Goal: Task Accomplishment & Management: Manage account settings

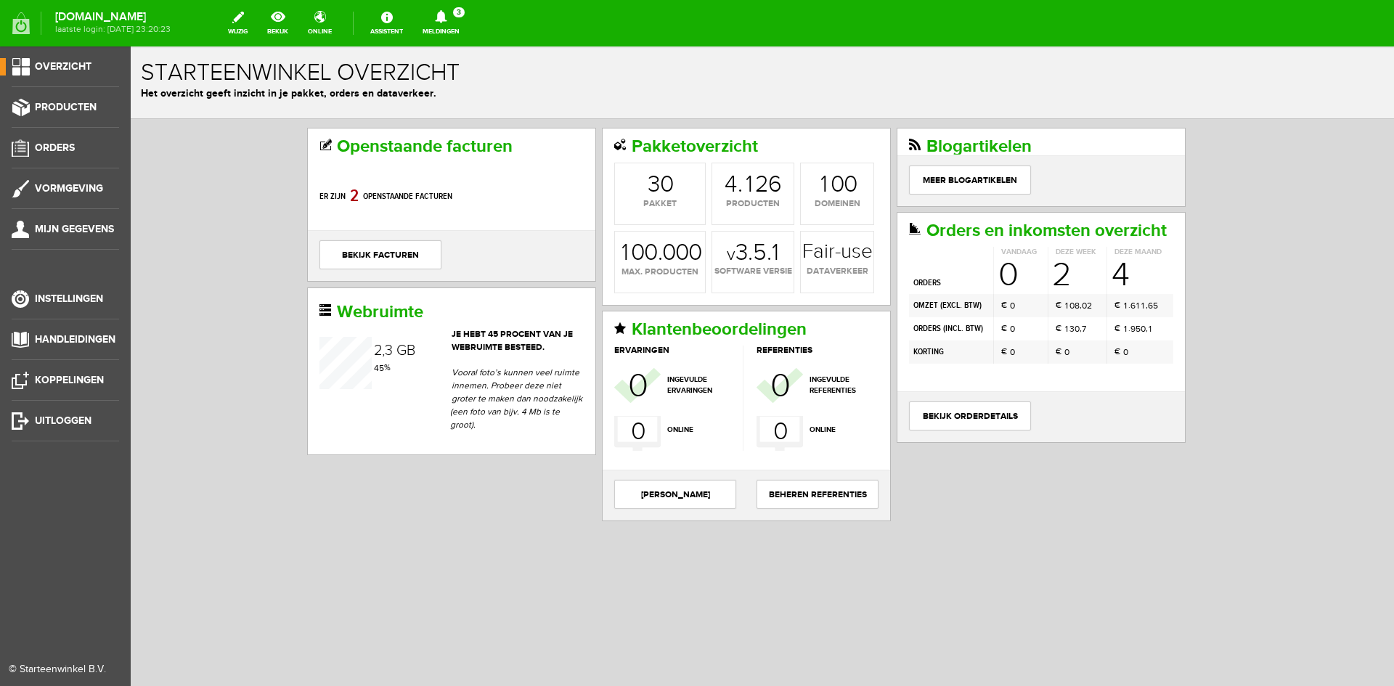
click at [75, 65] on span "Overzicht" at bounding box center [63, 66] width 57 height 12
click at [63, 101] on span "Producten" at bounding box center [66, 107] width 62 height 12
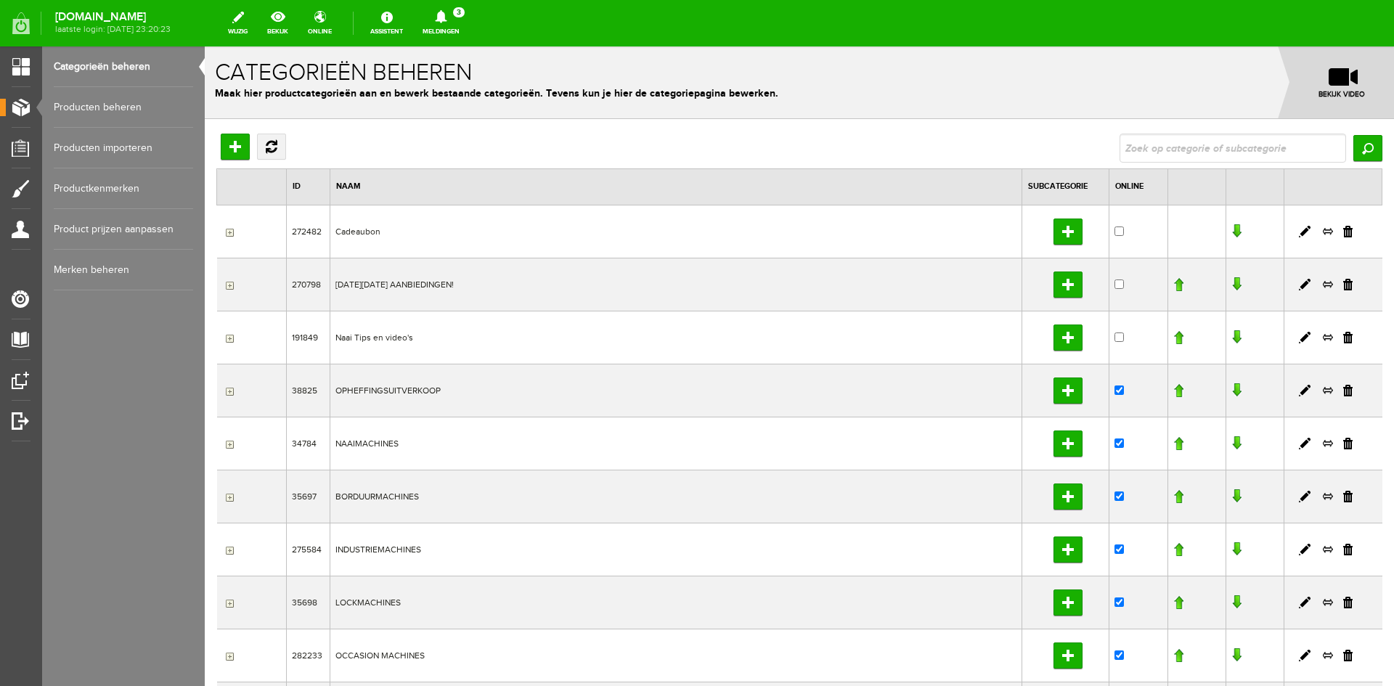
click at [94, 103] on link "Producten beheren" at bounding box center [123, 107] width 139 height 41
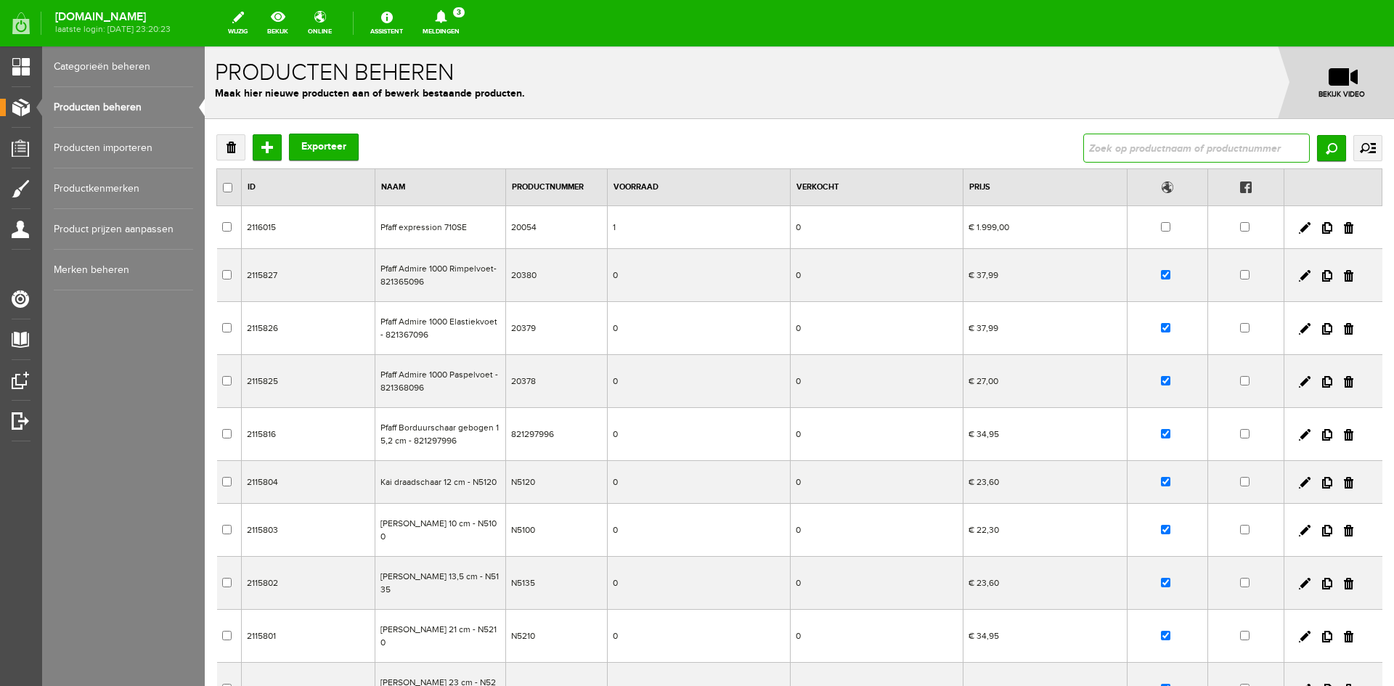
click at [1099, 148] on input "text" at bounding box center [1196, 148] width 226 height 29
type input "991941"
click at [1323, 145] on input "Zoeken" at bounding box center [1331, 148] width 29 height 26
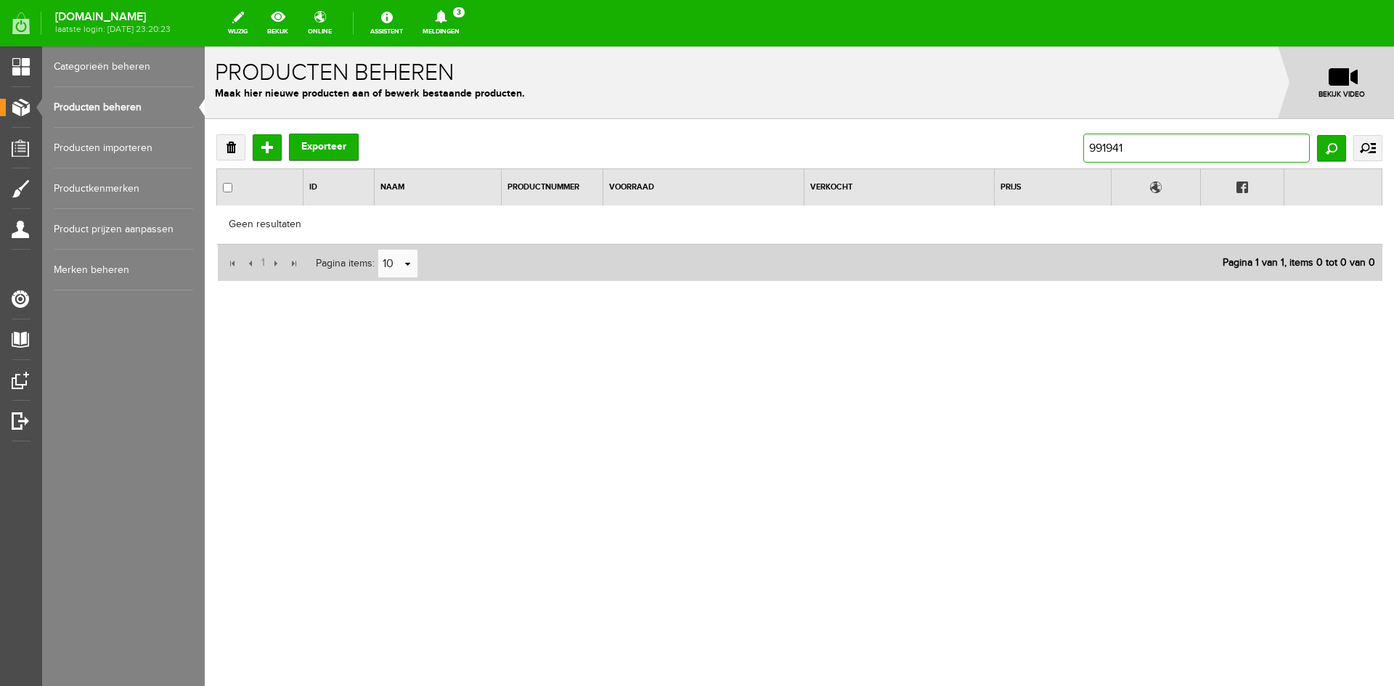
click at [1092, 149] on input "991941" at bounding box center [1196, 148] width 226 height 29
type input "p991941"
drag, startPoint x: 1139, startPoint y: 144, endPoint x: 1055, endPoint y: 146, distance: 84.2
click at [1055, 146] on div "Verwijderen Toevoegen Exporteer p991941 Zoeken uitgebreid zoeken Categorie Cade…" at bounding box center [799, 148] width 1166 height 29
type input "50013"
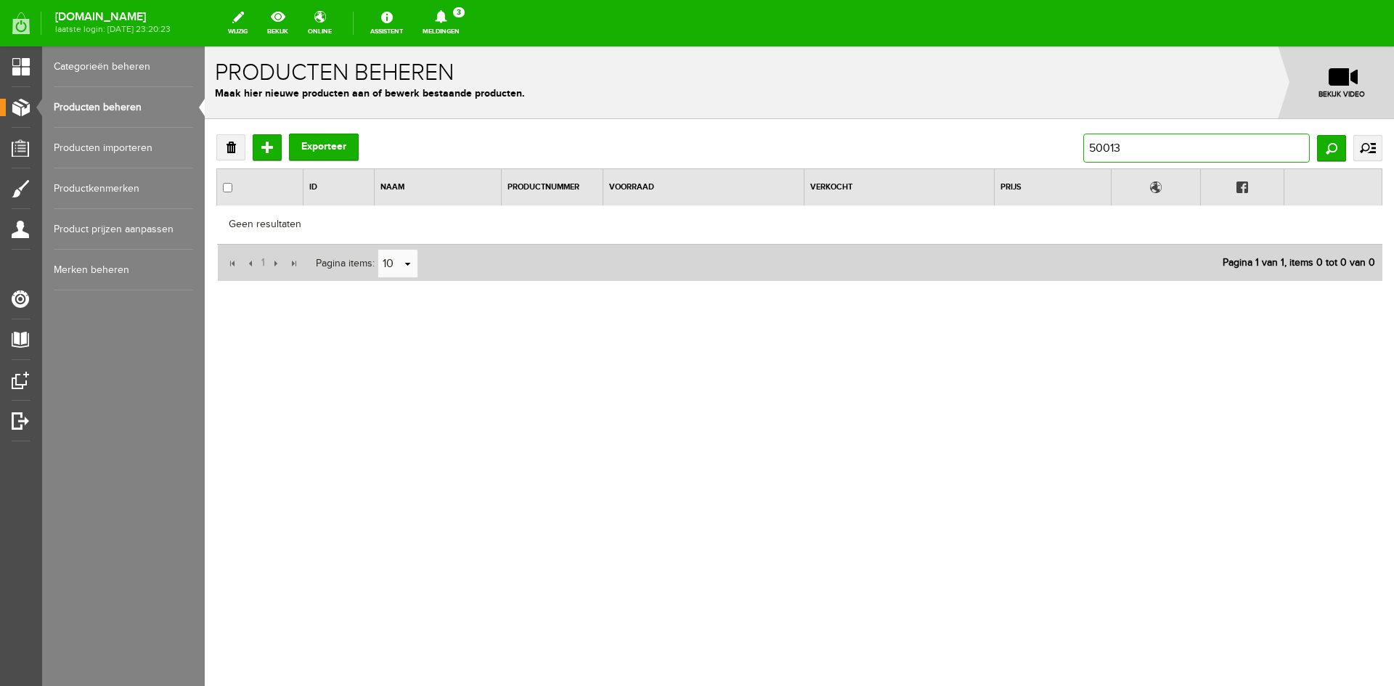
click at [1092, 150] on input "50013" at bounding box center [1196, 148] width 226 height 29
type input "FAB50013"
click at [1328, 151] on input "Zoeken" at bounding box center [1331, 148] width 29 height 26
click at [1157, 145] on input "FAB50013" at bounding box center [1196, 148] width 226 height 29
type input "FAB50012"
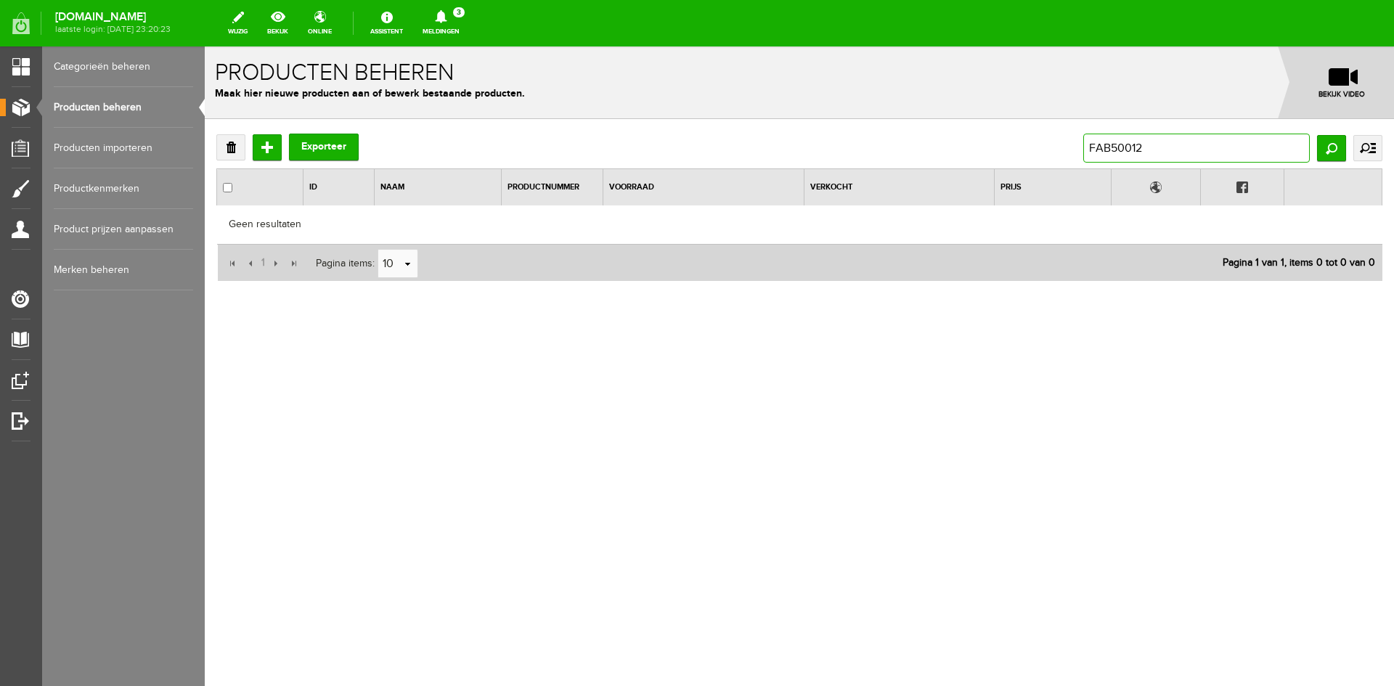
drag, startPoint x: 1151, startPoint y: 152, endPoint x: 1070, endPoint y: 143, distance: 81.8
click at [1071, 153] on div "Verwijderen Toevoegen Exporteer FAB50012 Zoeken uitgebreid zoeken Categorie Cad…" at bounding box center [799, 148] width 1166 height 29
type input "9469"
drag, startPoint x: 1122, startPoint y: 145, endPoint x: 1071, endPoint y: 145, distance: 51.5
click at [1071, 145] on div "Verwijderen Toevoegen Exporteer 9469 Zoeken uitgebreid zoeken Categorie Cadeaub…" at bounding box center [799, 148] width 1166 height 29
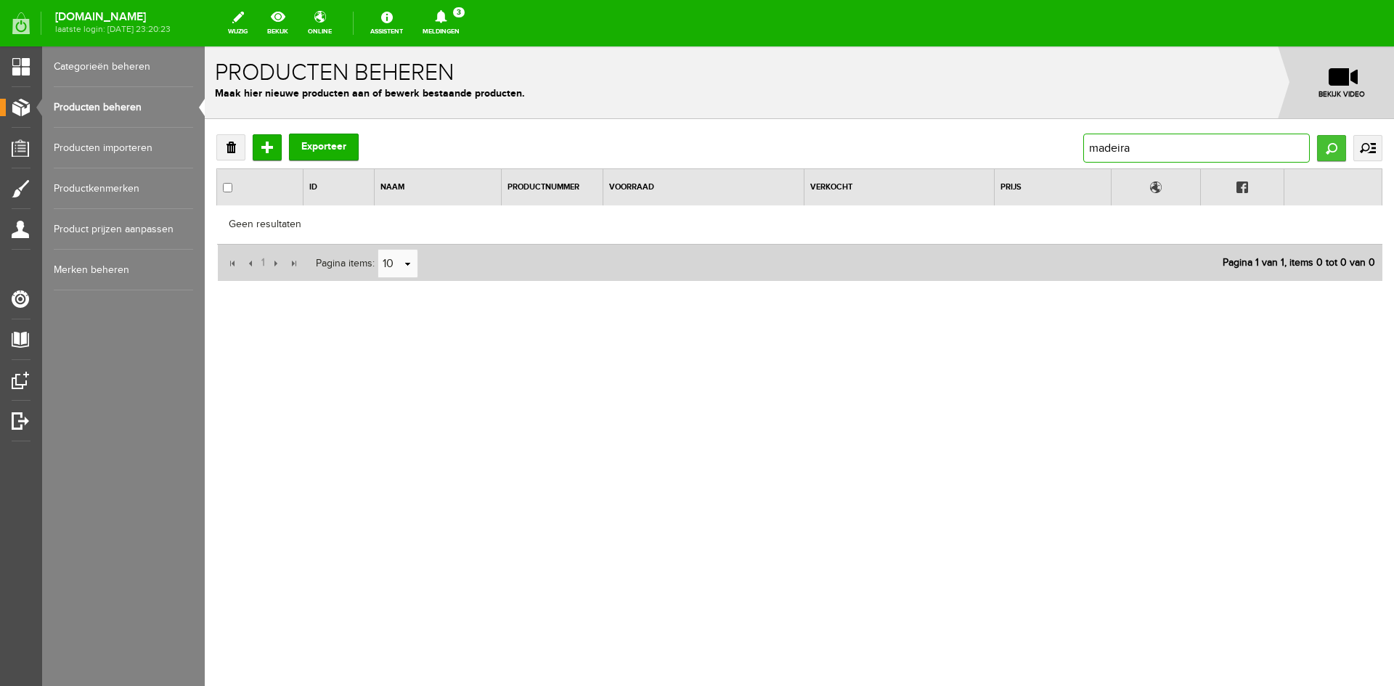
type input "madeira"
click at [1332, 145] on input "Zoeken" at bounding box center [1331, 148] width 29 height 26
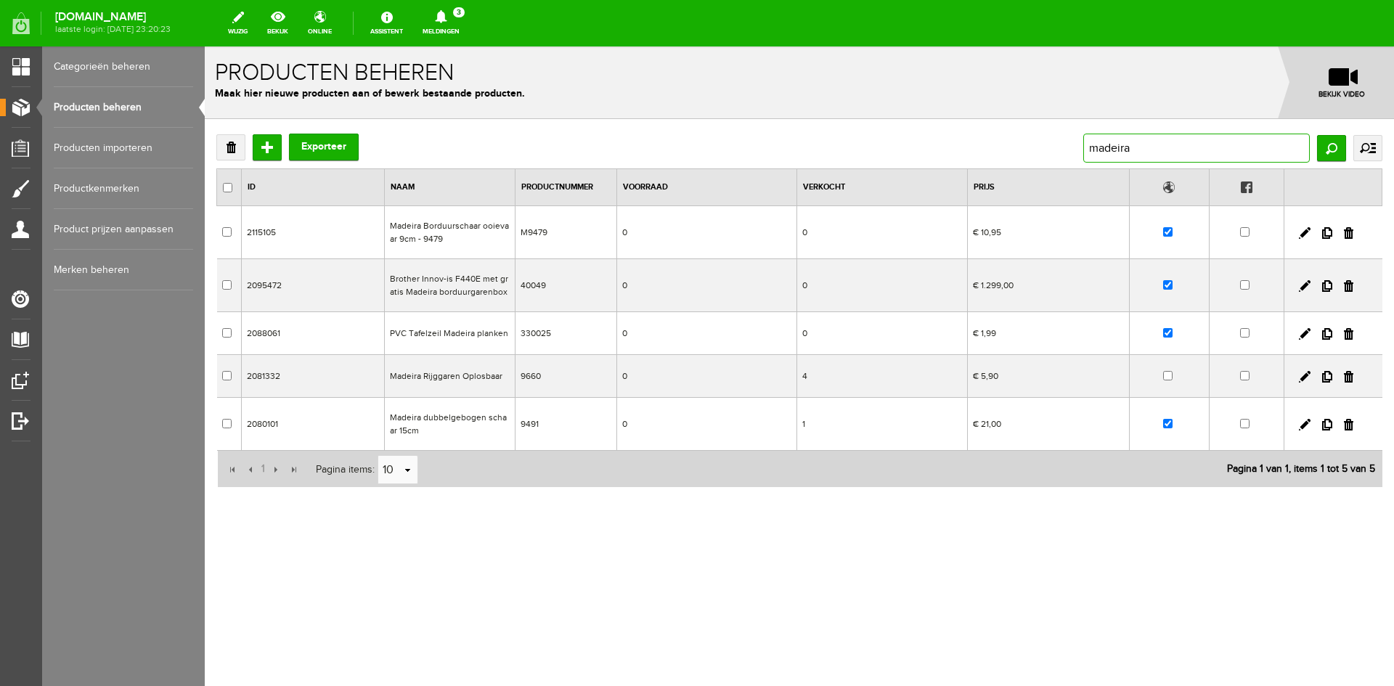
drag, startPoint x: 1153, startPoint y: 146, endPoint x: 1063, endPoint y: 142, distance: 89.4
click at [1063, 147] on div "Verwijderen Toevoegen Exporteer madeira Zoeken uitgebreid zoeken Categorie Cade…" at bounding box center [799, 148] width 1166 height 29
type input "021230"
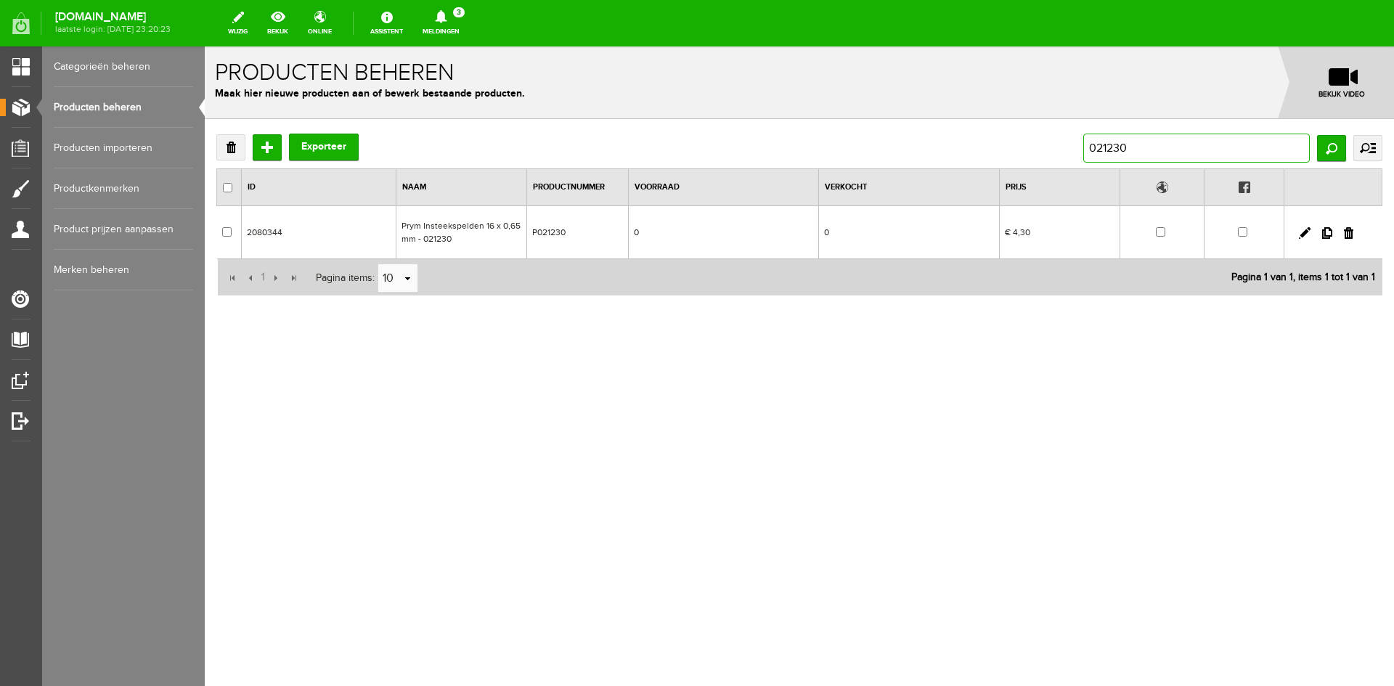
drag, startPoint x: 1141, startPoint y: 144, endPoint x: 1058, endPoint y: 147, distance: 82.8
click at [1058, 147] on div "Verwijderen Toevoegen Exporteer 021230 Zoeken uitgebreid zoeken Categorie Cadea…" at bounding box center [799, 148] width 1166 height 29
type input "611370"
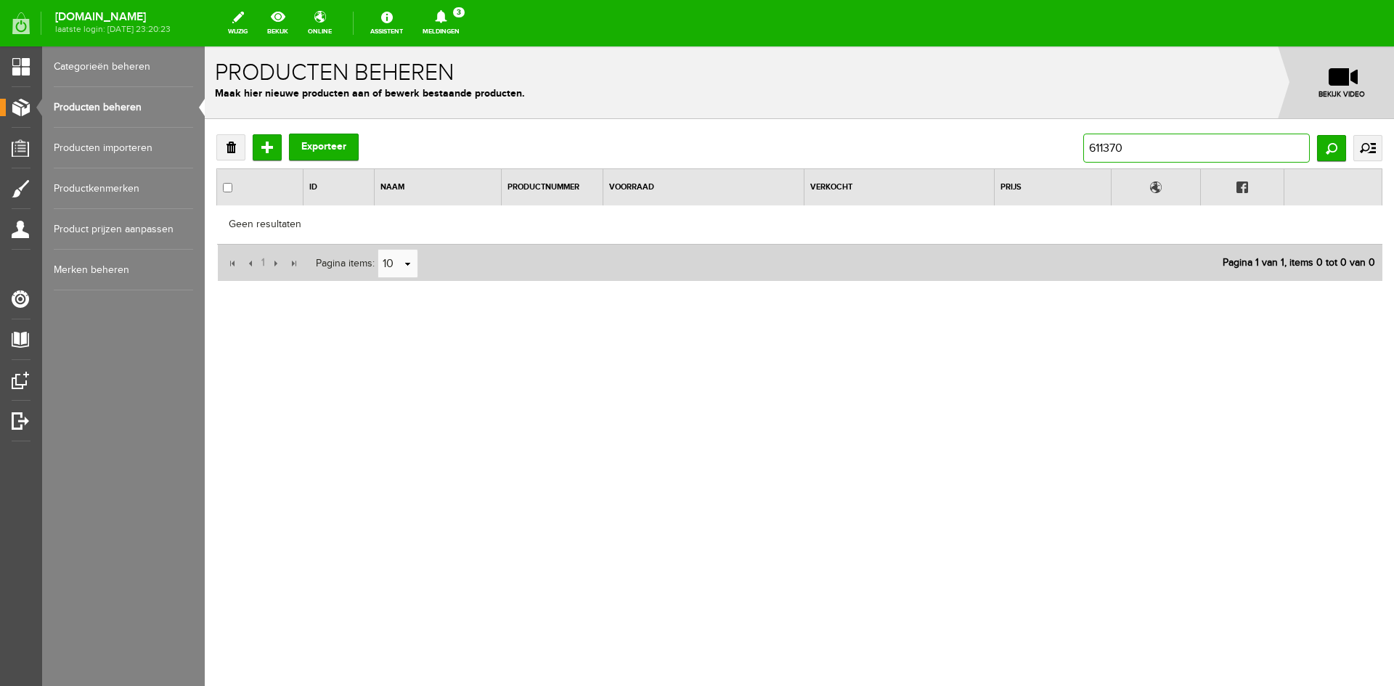
click at [1132, 144] on input "611370" at bounding box center [1196, 148] width 226 height 29
drag, startPoint x: 1134, startPoint y: 145, endPoint x: 1066, endPoint y: 144, distance: 68.3
click at [1066, 144] on div "Verwijderen Toevoegen Exporteer 611370 Zoeken uitgebreid zoeken Categorie Cadea…" at bounding box center [799, 148] width 1166 height 29
paste input "Prym Omnigrid rolmes 45mm ergonomis"
type input "Prym Omnigrid rolmes 45mm ergonomis"
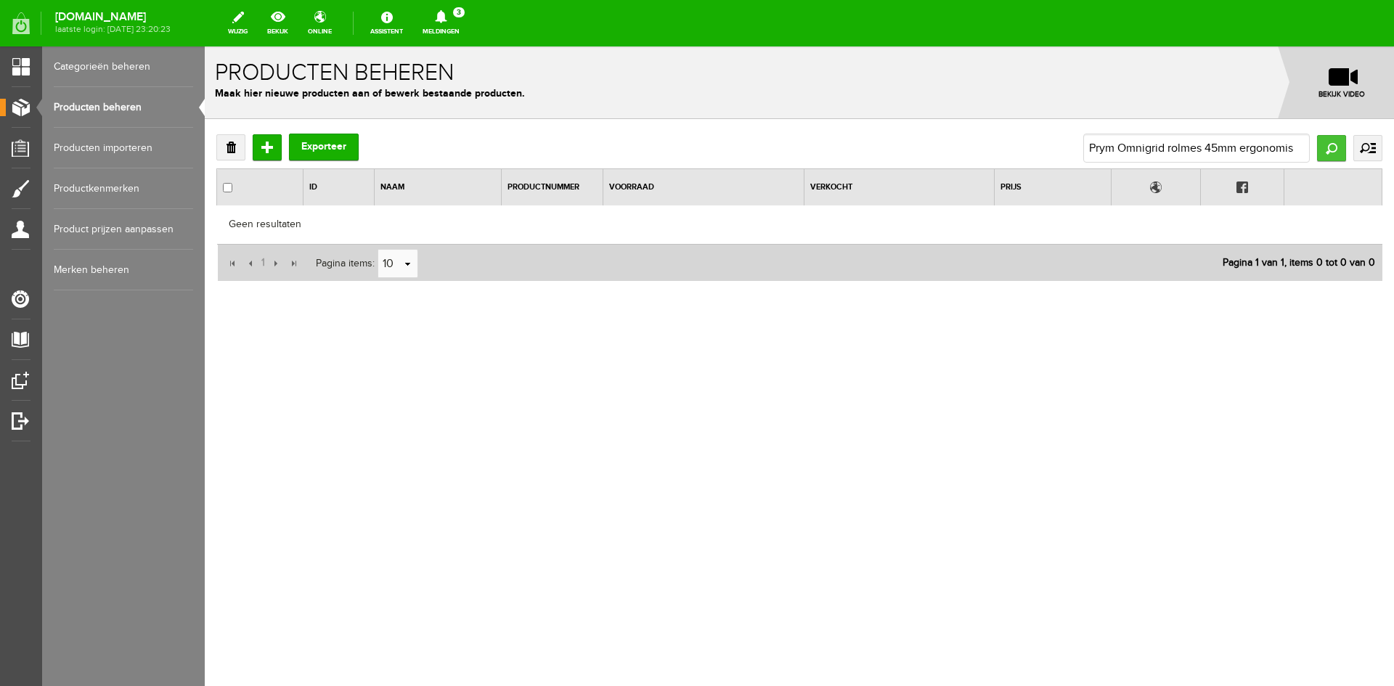
click at [1333, 149] on input "Zoeken" at bounding box center [1331, 148] width 29 height 26
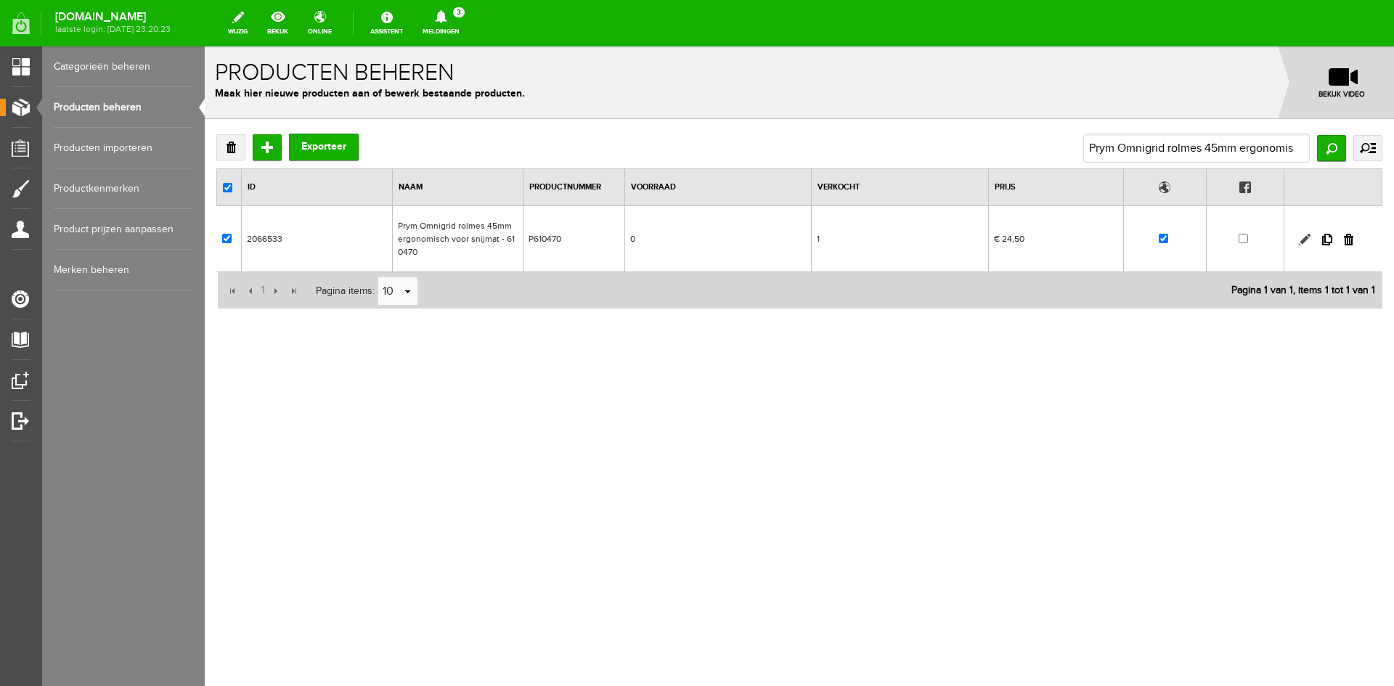
click at [1306, 238] on link at bounding box center [1305, 240] width 12 height 12
checkbox input "true"
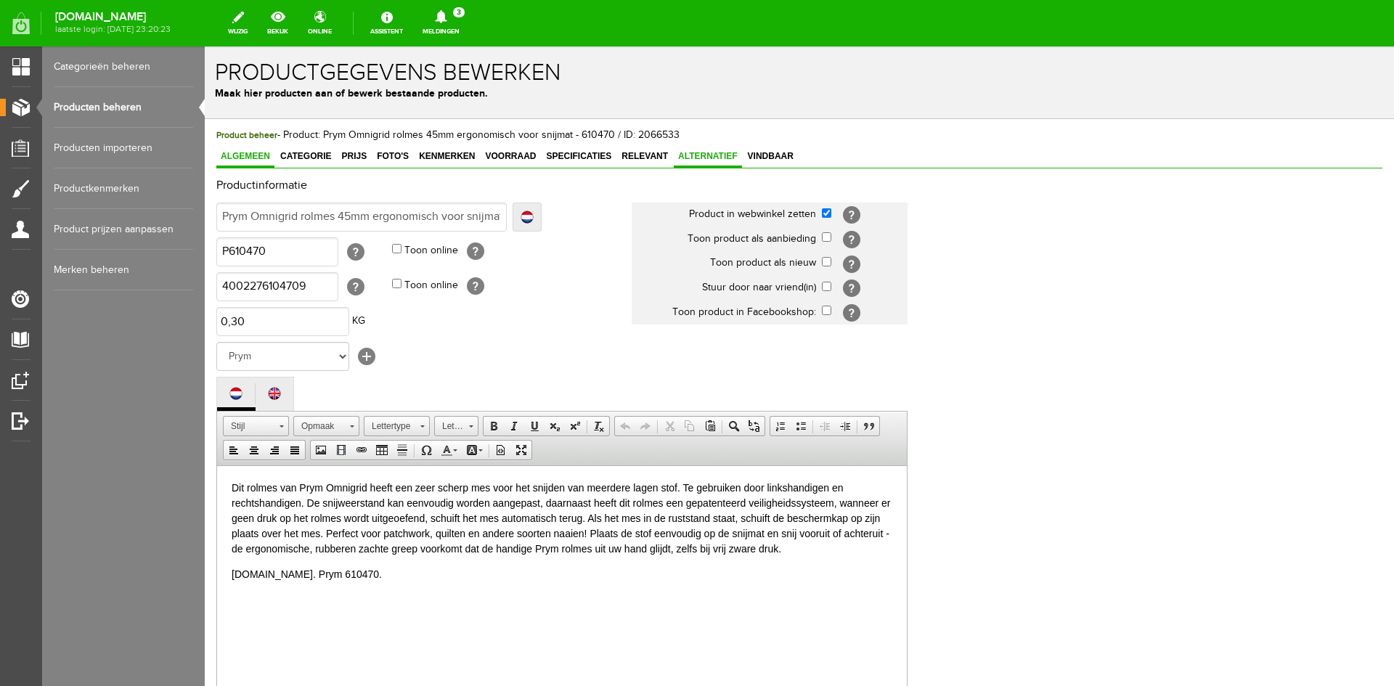
click at [706, 153] on span "Alternatief" at bounding box center [708, 156] width 68 height 10
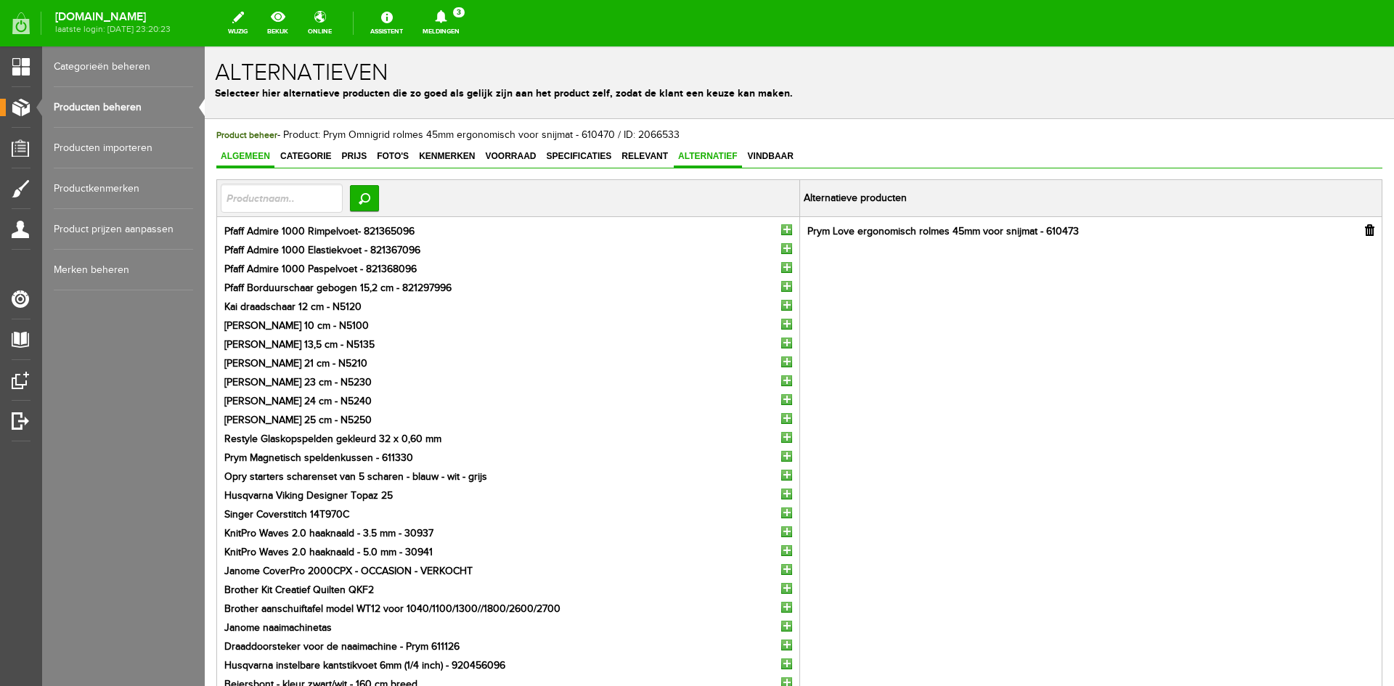
click at [243, 153] on span "Algemeen" at bounding box center [245, 156] width 58 height 10
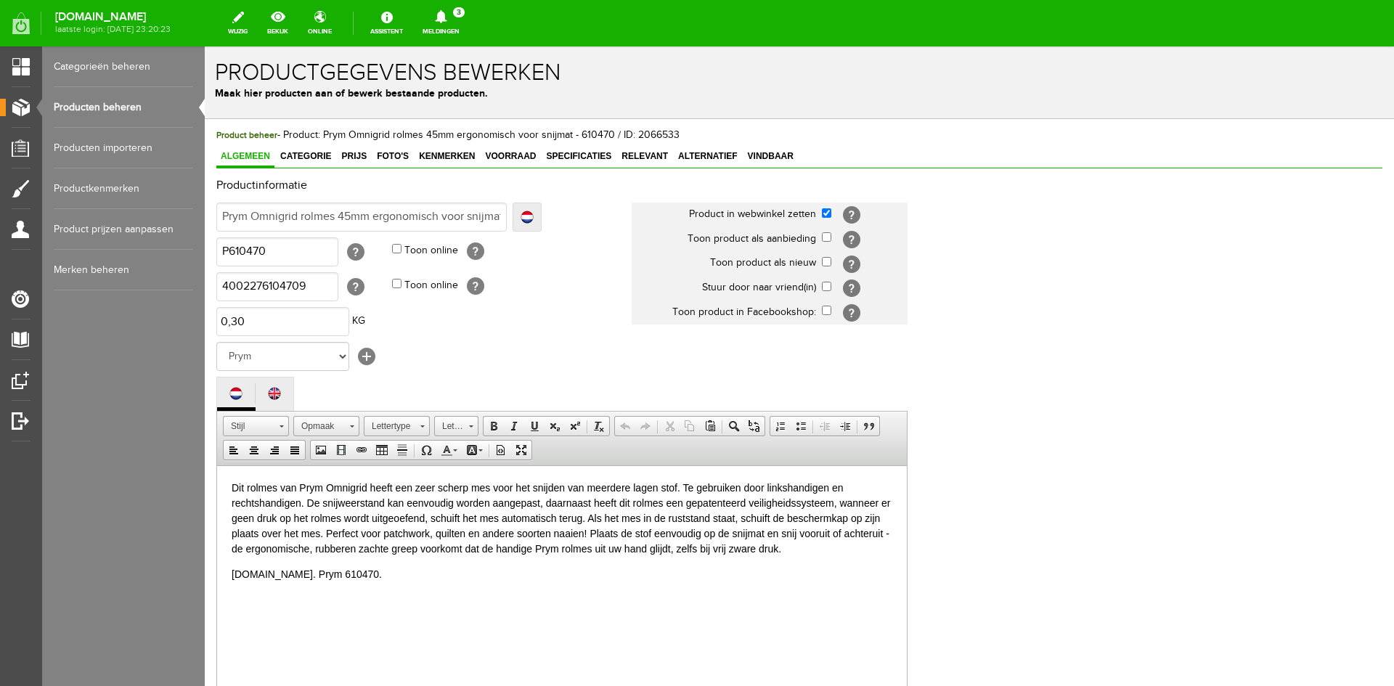
click at [108, 105] on link "Producten beheren" at bounding box center [123, 107] width 139 height 41
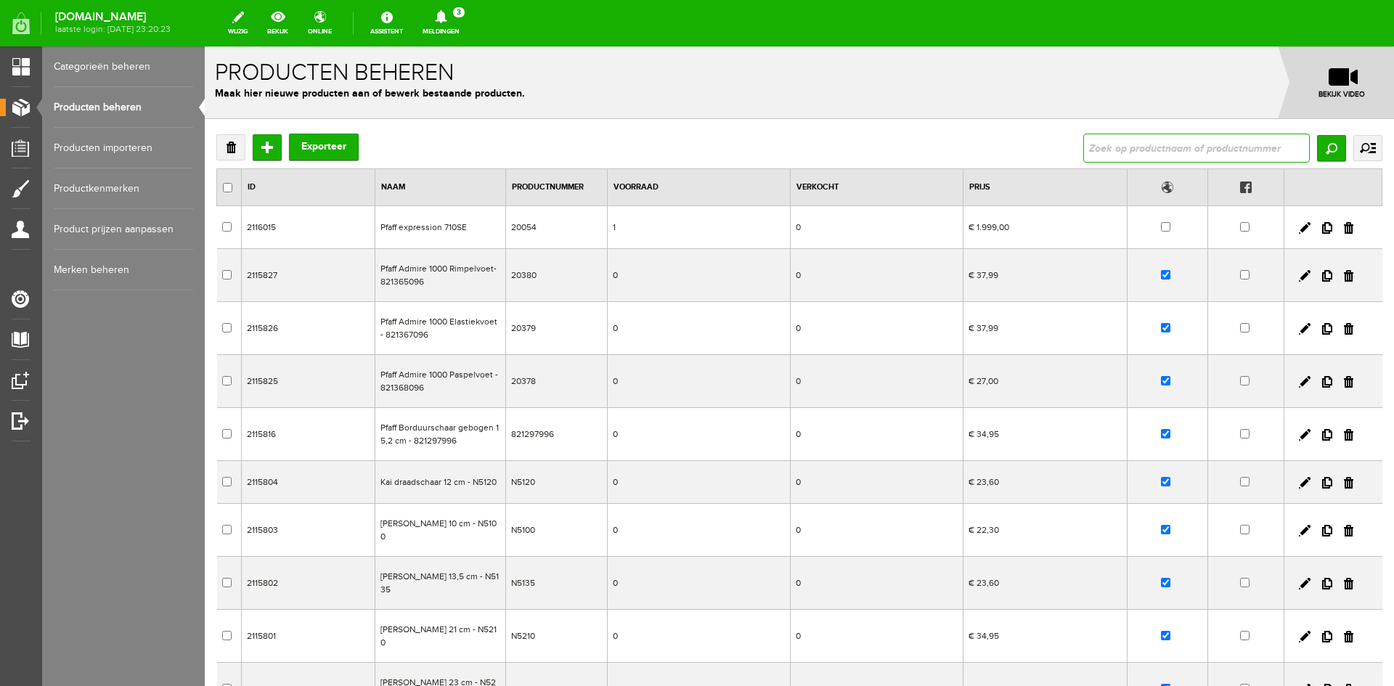
click at [1113, 151] on input "text" at bounding box center [1196, 148] width 226 height 29
type input "Prym Omnigrid liniaal driehoek 60°, 20 cm voor r"
click at [1317, 144] on input "Zoeken" at bounding box center [1331, 148] width 29 height 26
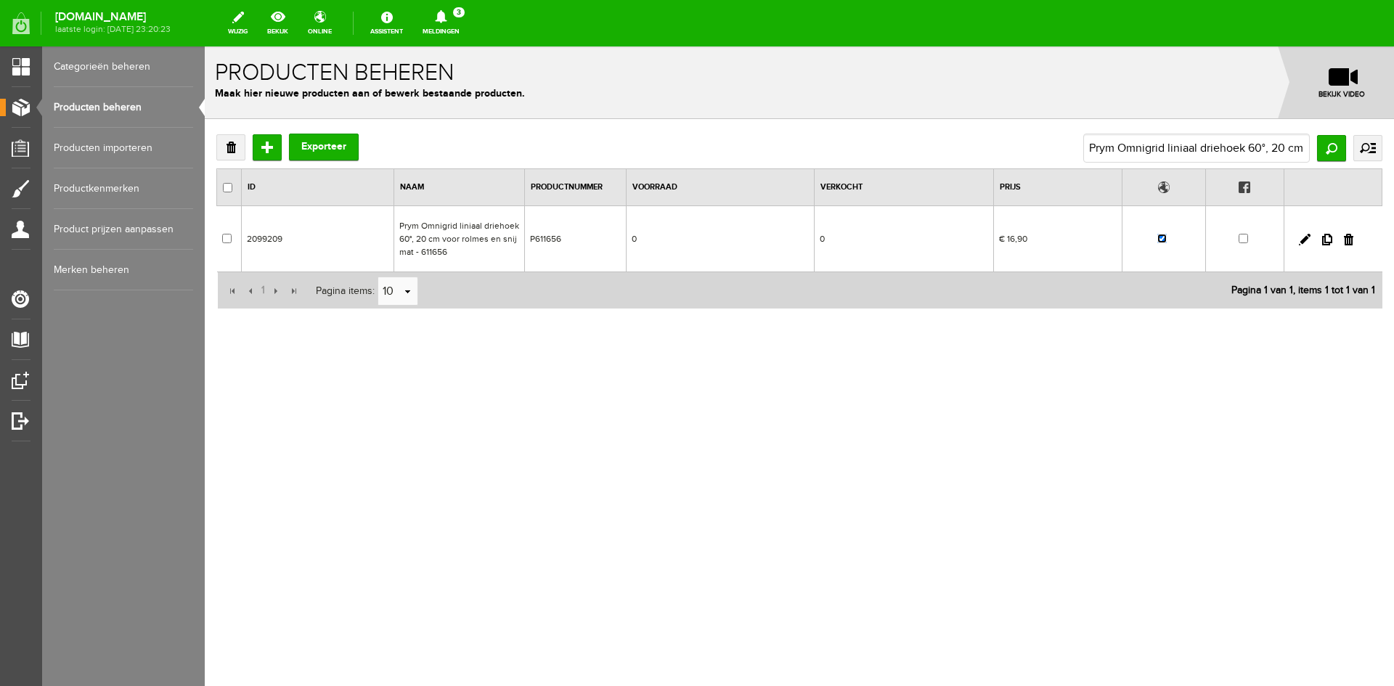
click at [1161, 243] on input "checkbox" at bounding box center [1161, 238] width 9 height 9
checkbox input "false"
click at [1117, 149] on input "Prym Omnigrid liniaal driehoek 60°, 20 cm voor r" at bounding box center [1196, 148] width 226 height 29
drag, startPoint x: 1087, startPoint y: 150, endPoint x: 1336, endPoint y: 144, distance: 249.1
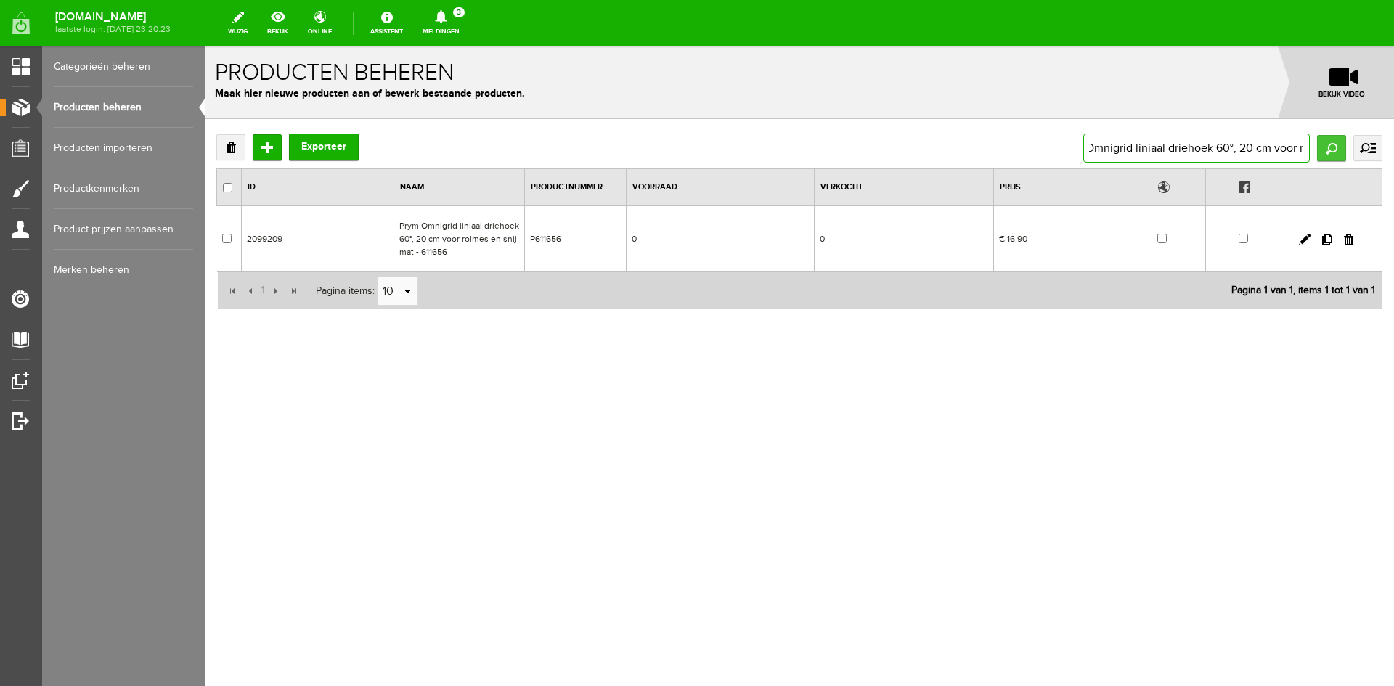
click at [1336, 144] on div "Prym Omnigrid liniaal driehoek 60°, 20 cm voor r Zoeken uitgebreid zoeken Categ…" at bounding box center [1232, 148] width 299 height 29
type input "advents"
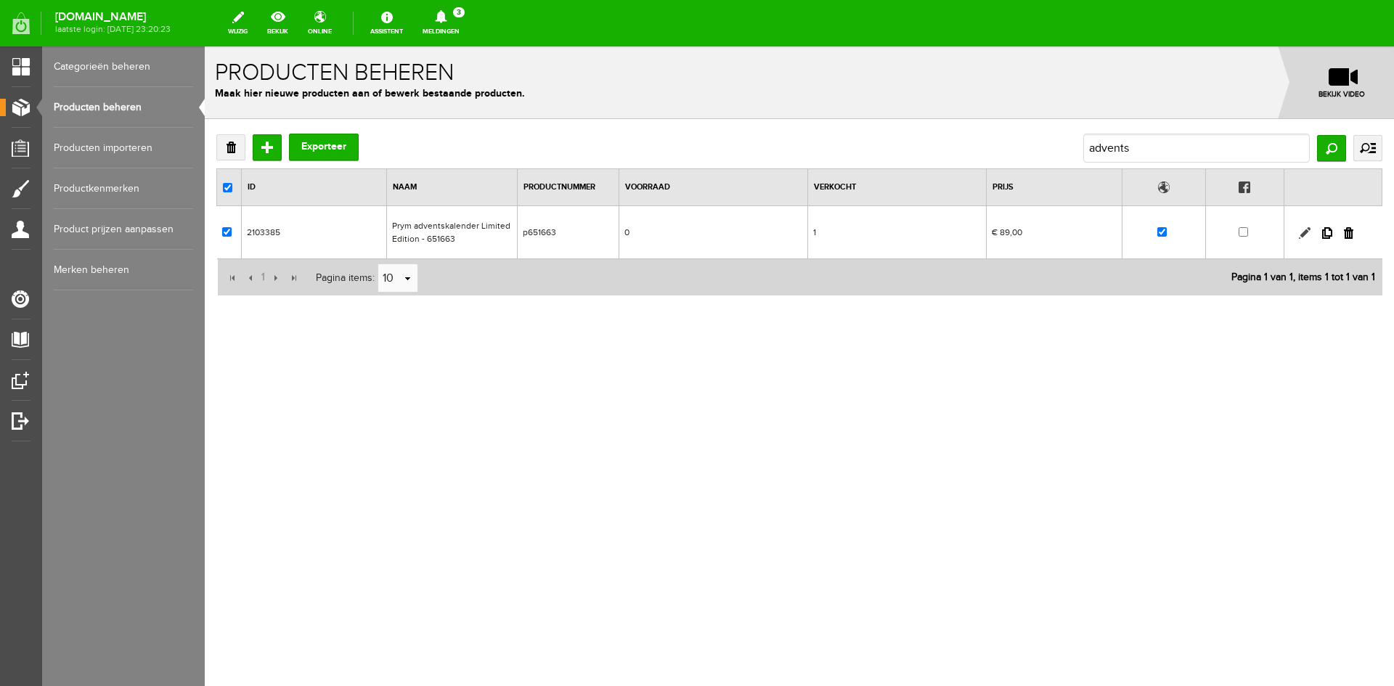
click at [1303, 234] on link at bounding box center [1305, 233] width 12 height 12
checkbox input "true"
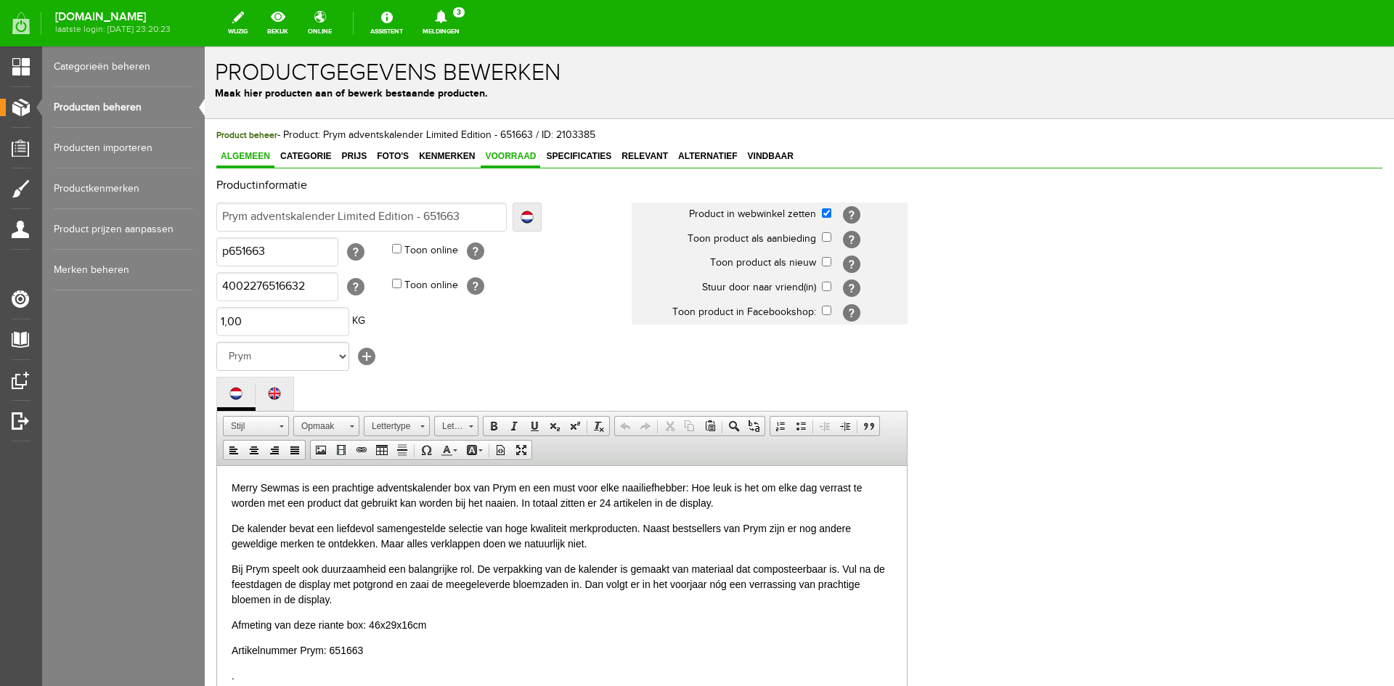
click at [503, 158] on span "Voorraad" at bounding box center [511, 156] width 60 height 10
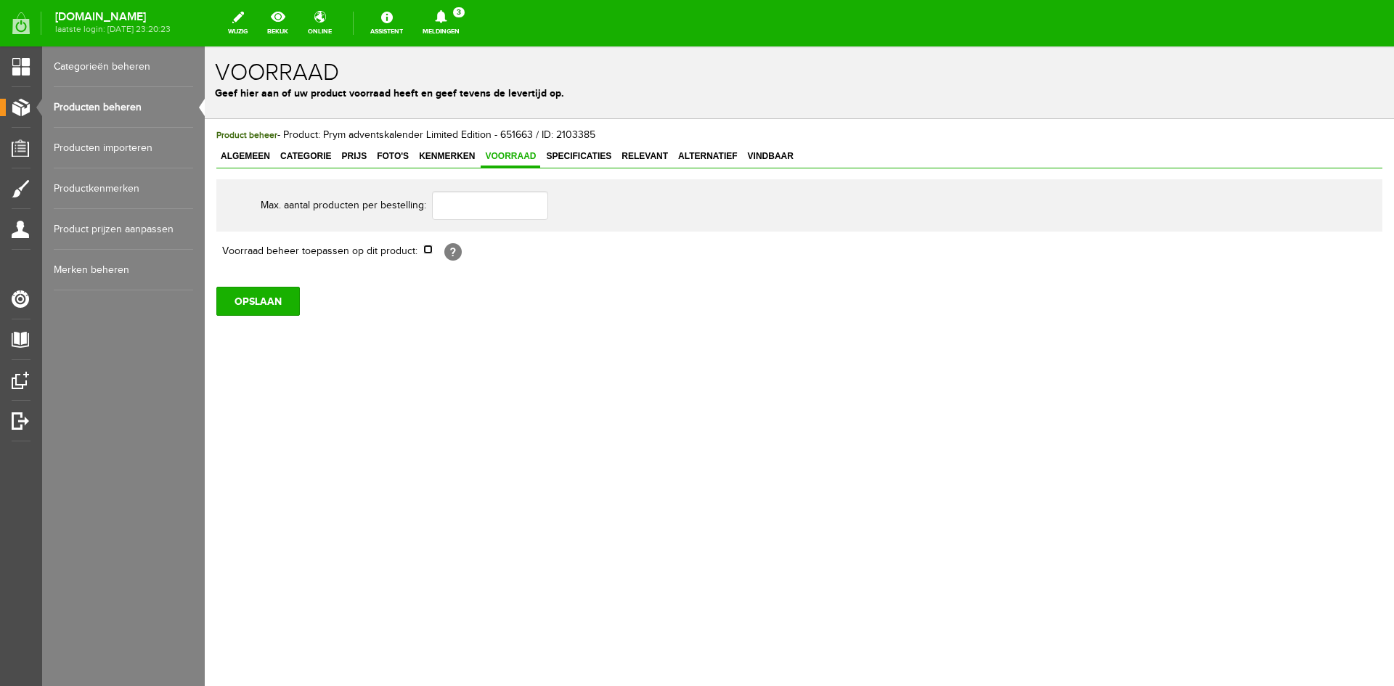
click at [429, 251] on input "checkbox" at bounding box center [427, 249] width 9 height 9
checkbox input "true"
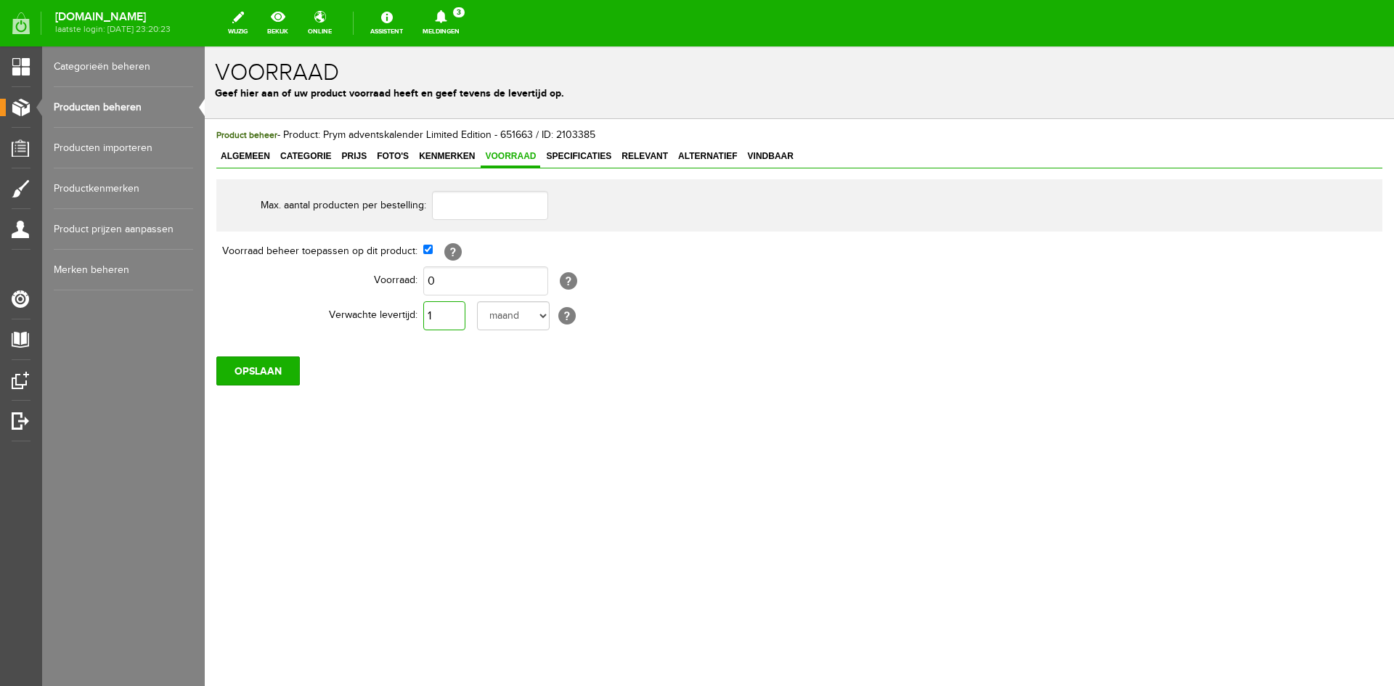
click at [445, 319] on input "1" at bounding box center [444, 315] width 42 height 29
type input "10"
click at [541, 312] on select "dag dagen week weken maand maanden jaar jaren werkdagen" at bounding box center [513, 315] width 73 height 29
select select "year"
click at [477, 301] on select "dag dagen week weken maand maanden jaar jaren werkdagen" at bounding box center [513, 315] width 73 height 29
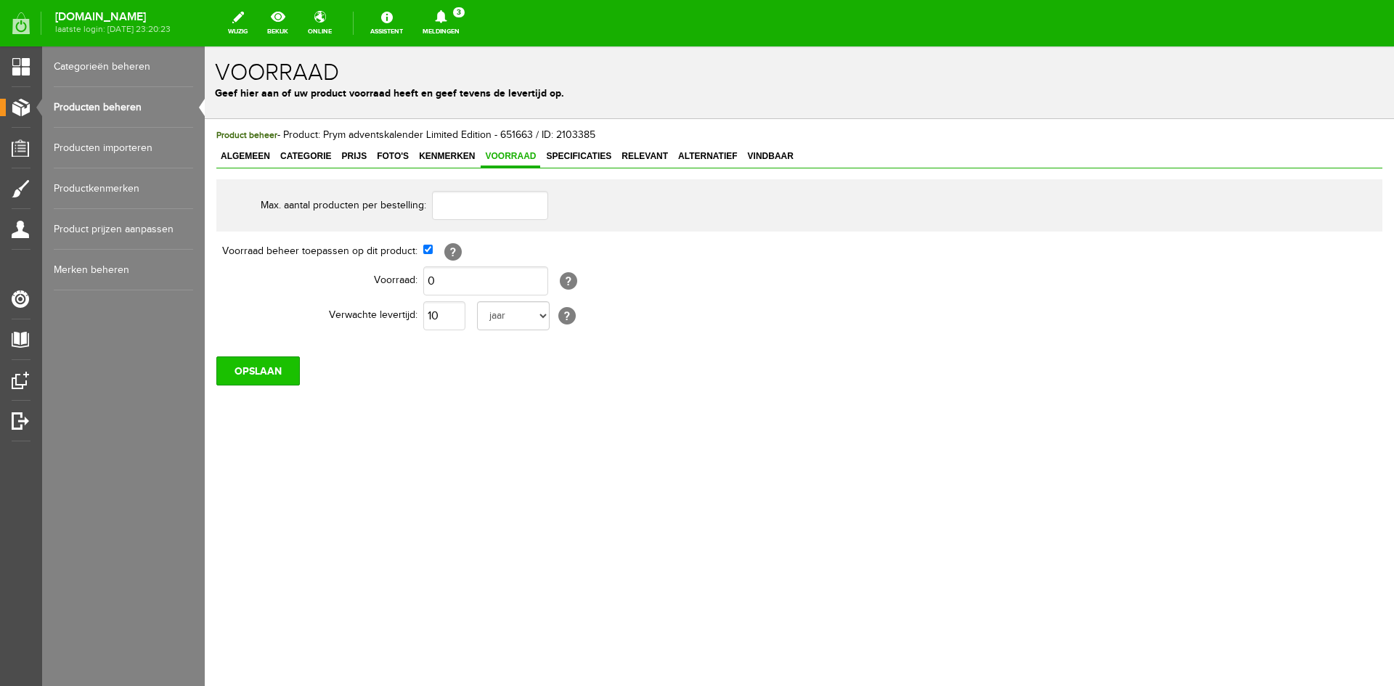
click at [278, 371] on input "OPSLAAN" at bounding box center [257, 370] width 83 height 29
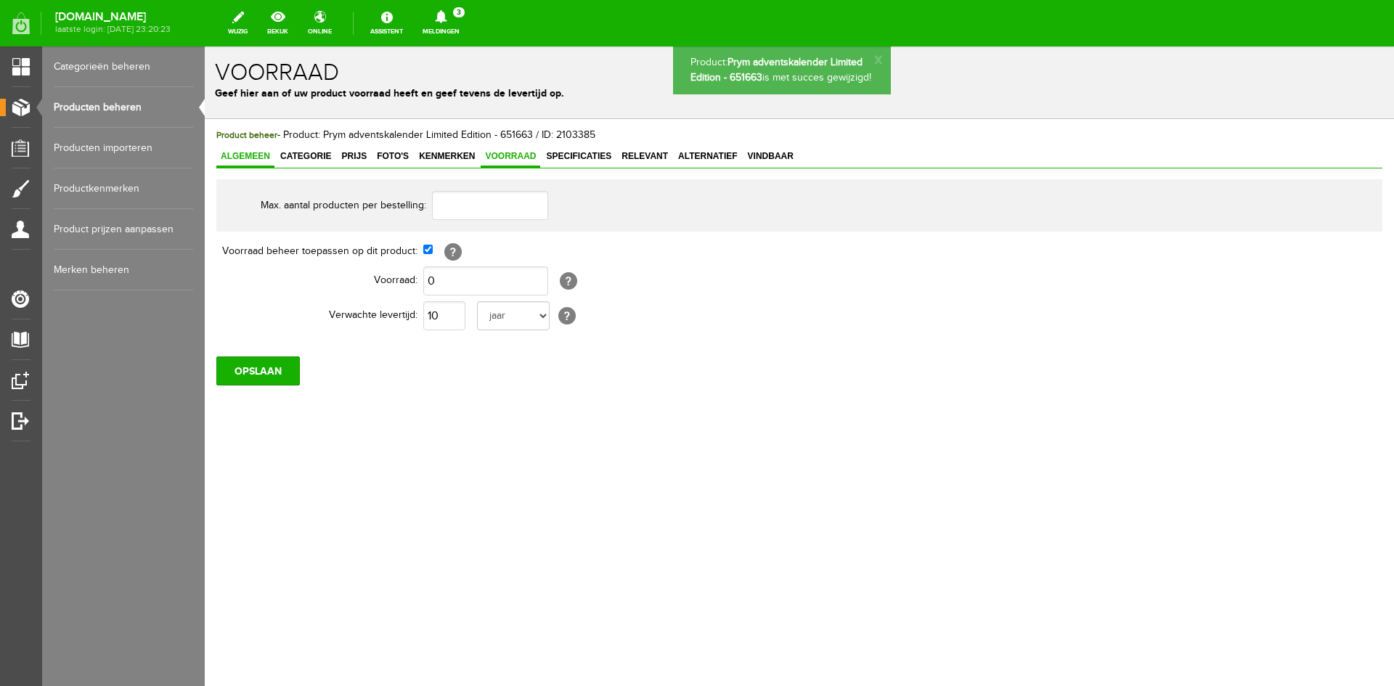
click at [251, 152] on span "Algemeen" at bounding box center [245, 156] width 58 height 10
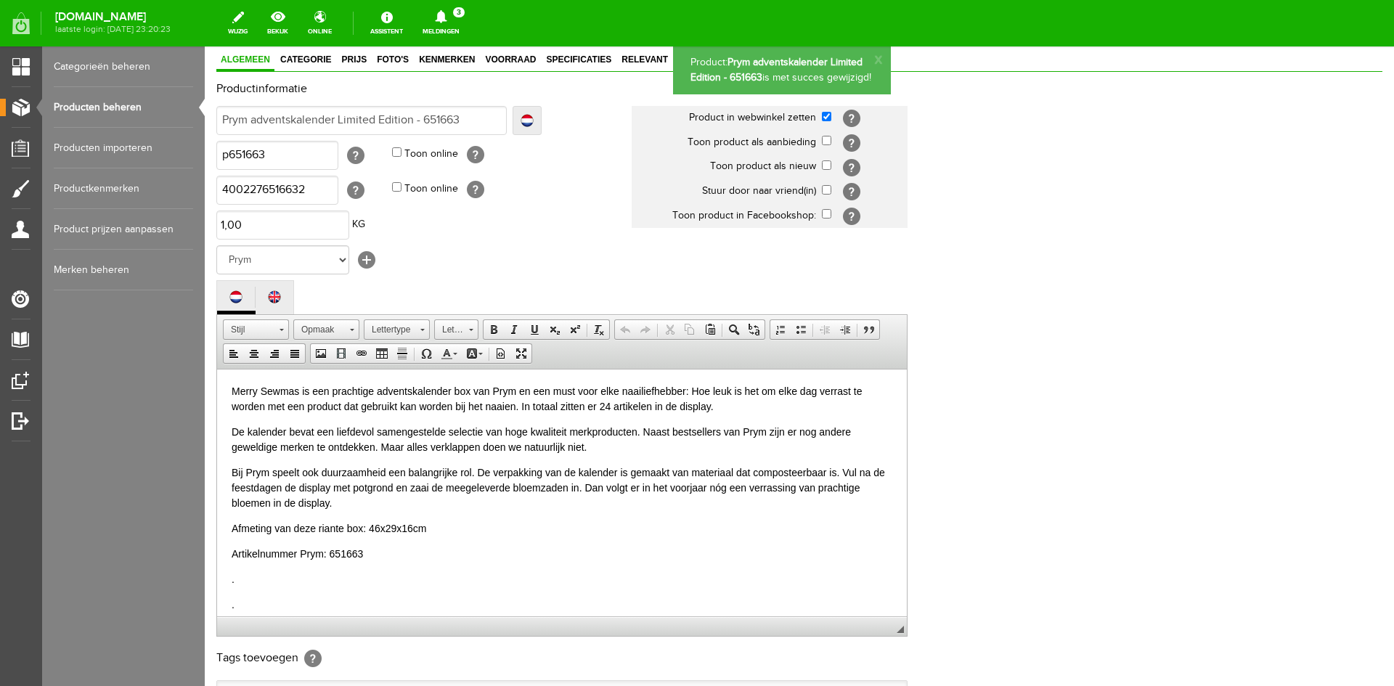
scroll to position [295, 0]
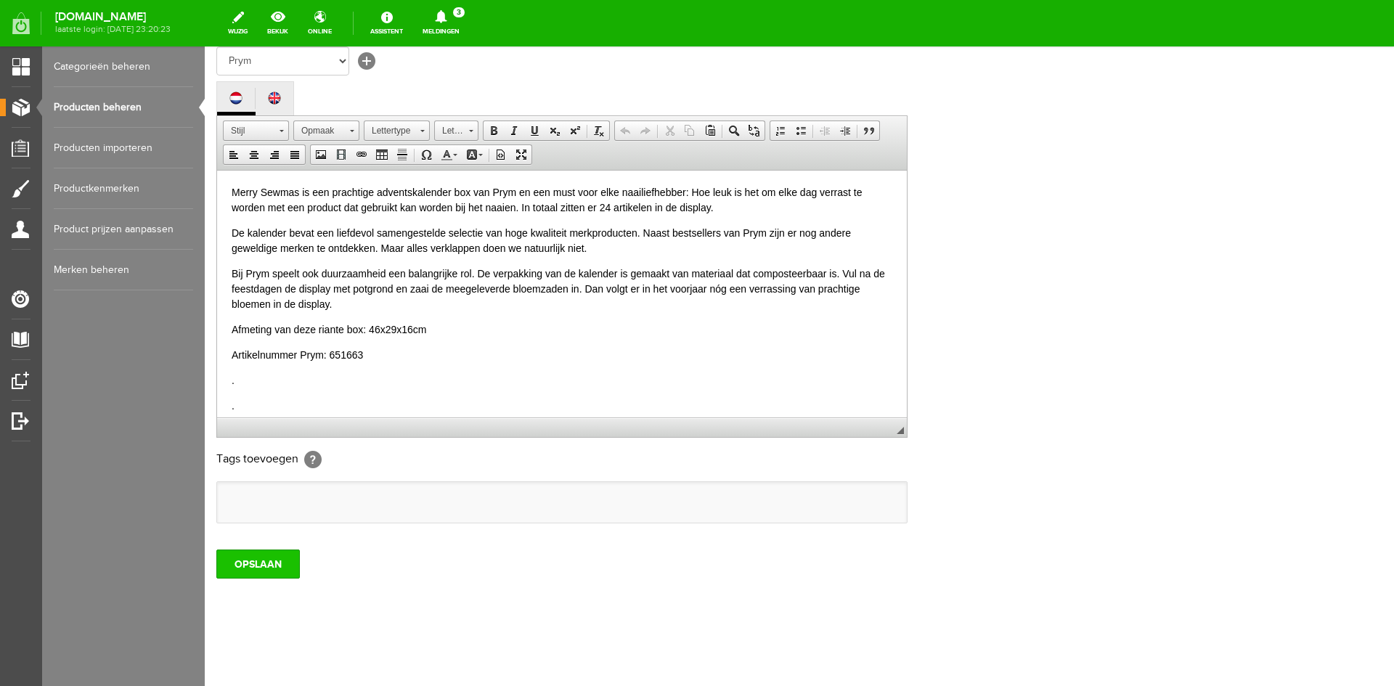
click at [250, 573] on input "OPSLAAN" at bounding box center [257, 564] width 83 height 29
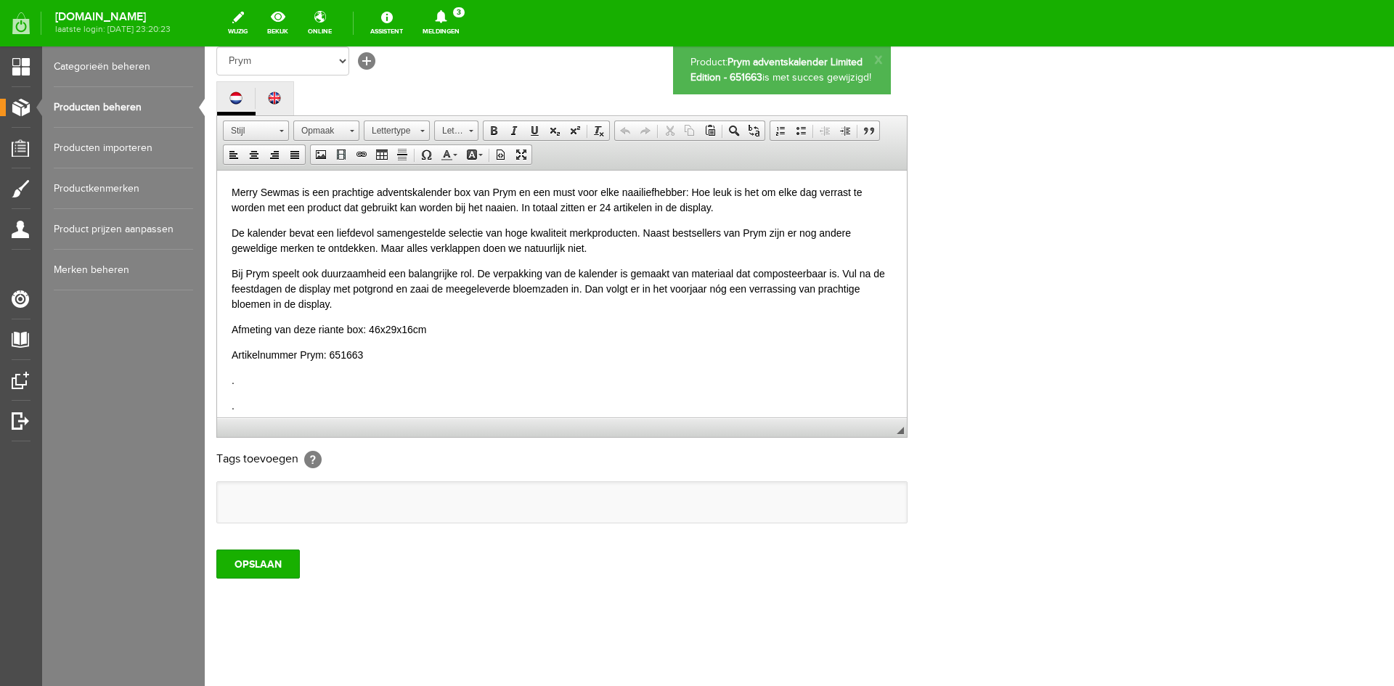
scroll to position [0, 0]
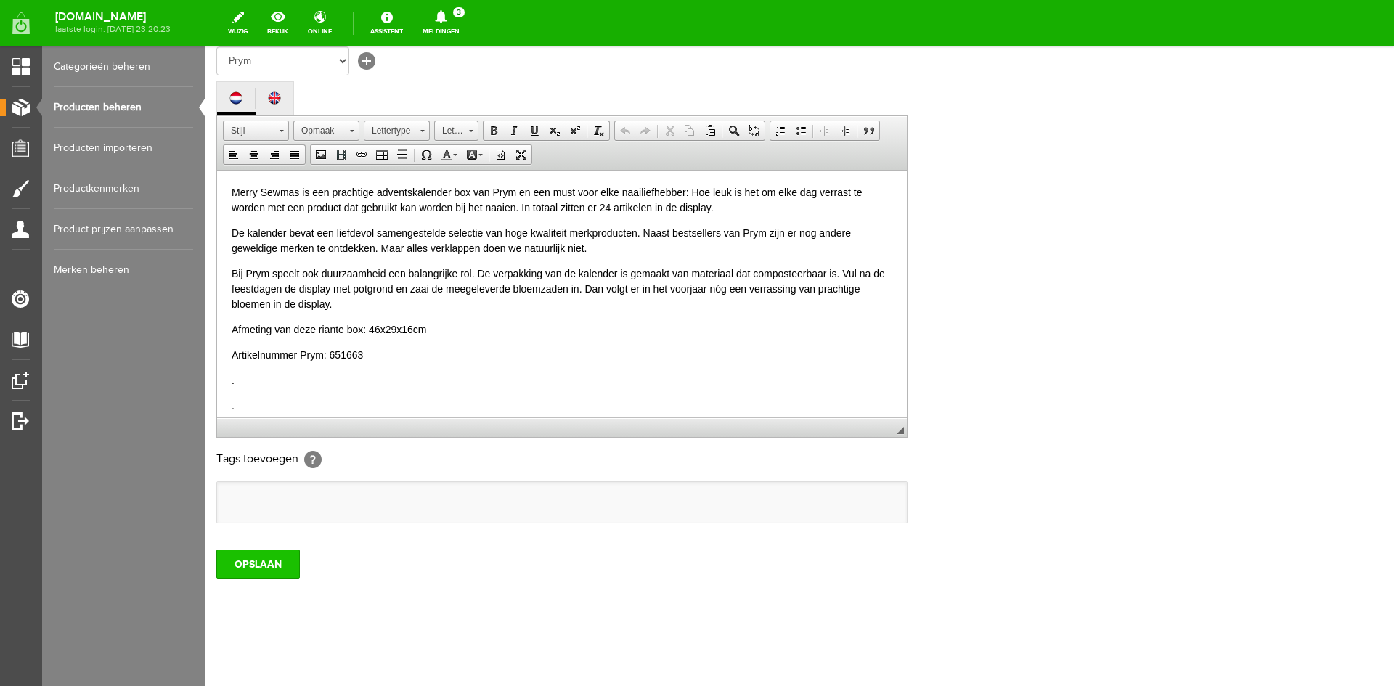
click at [264, 564] on input "OPSLAAN" at bounding box center [257, 564] width 83 height 29
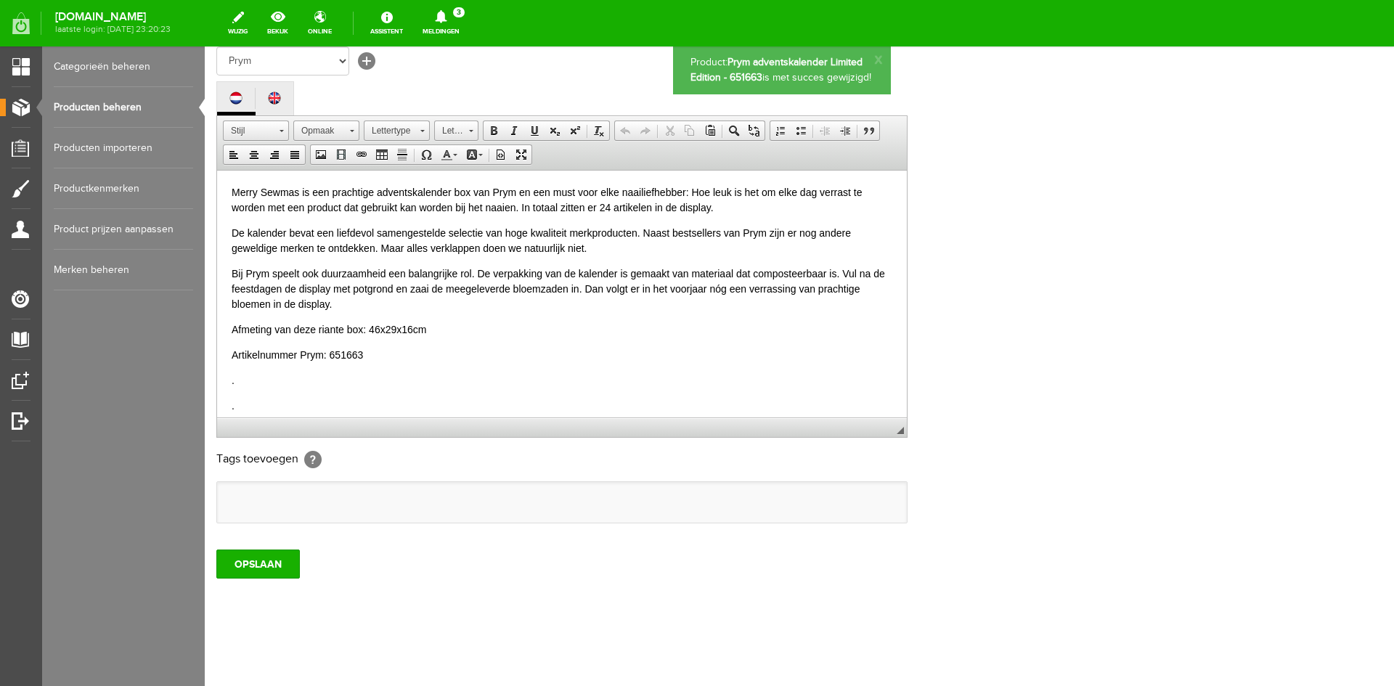
click at [81, 105] on link "Producten beheren" at bounding box center [123, 107] width 139 height 41
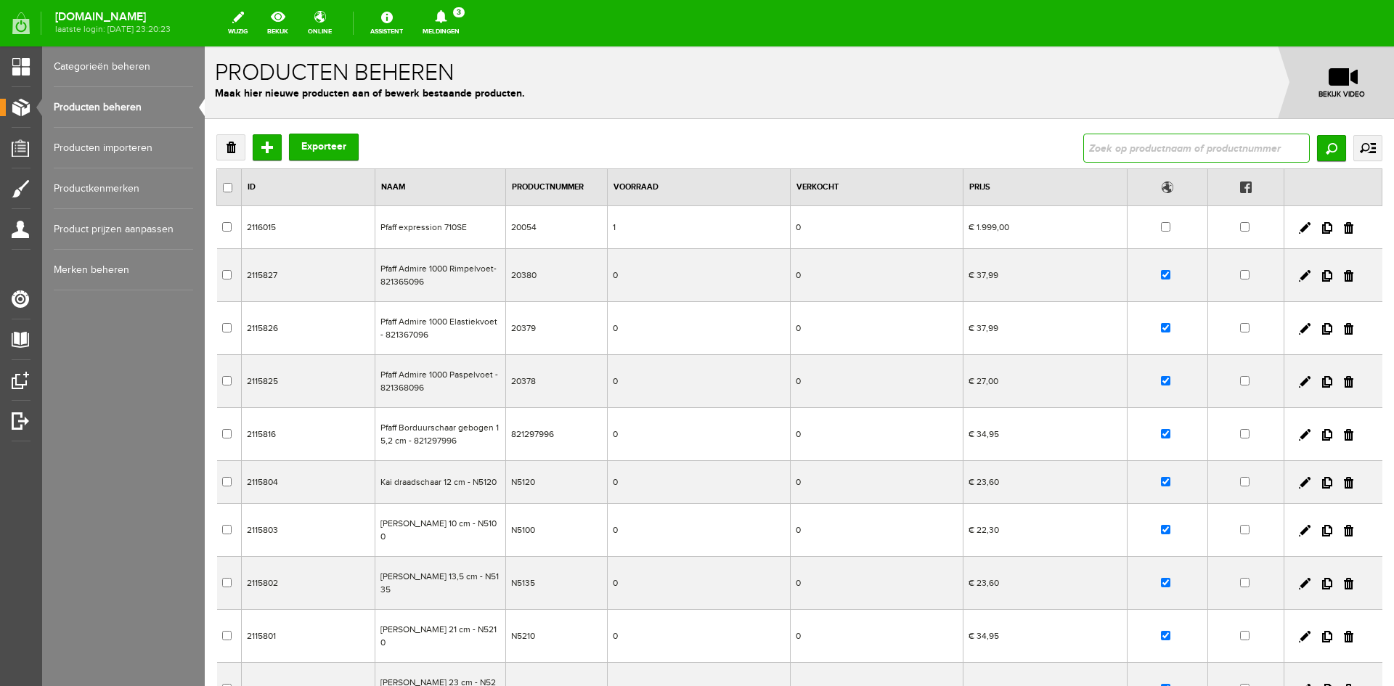
click at [1124, 150] on input "text" at bounding box center [1196, 148] width 226 height 29
type input "Sew Mate Roterende messenslijper"
click at [1317, 145] on input "Zoeken" at bounding box center [1331, 148] width 29 height 26
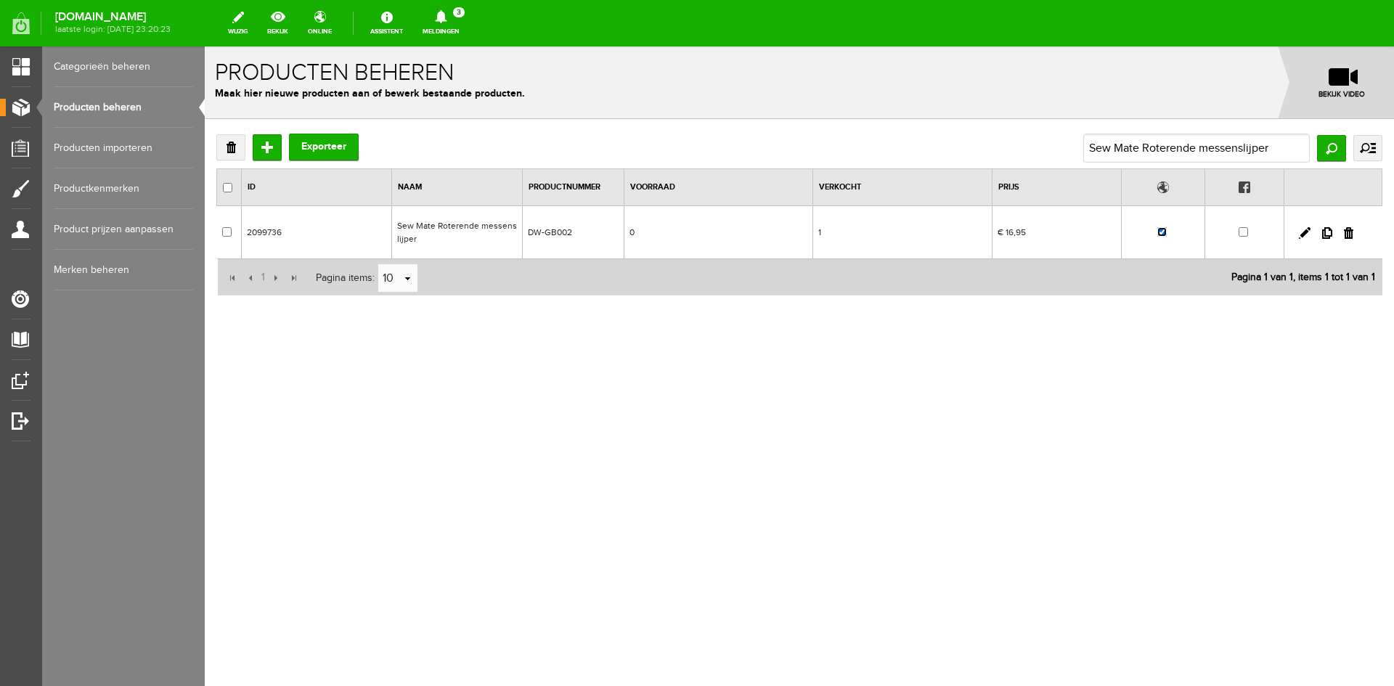
click at [1167, 231] on input "checkbox" at bounding box center [1161, 231] width 9 height 9
checkbox input "false"
click at [128, 102] on link "Producten beheren" at bounding box center [123, 107] width 139 height 41
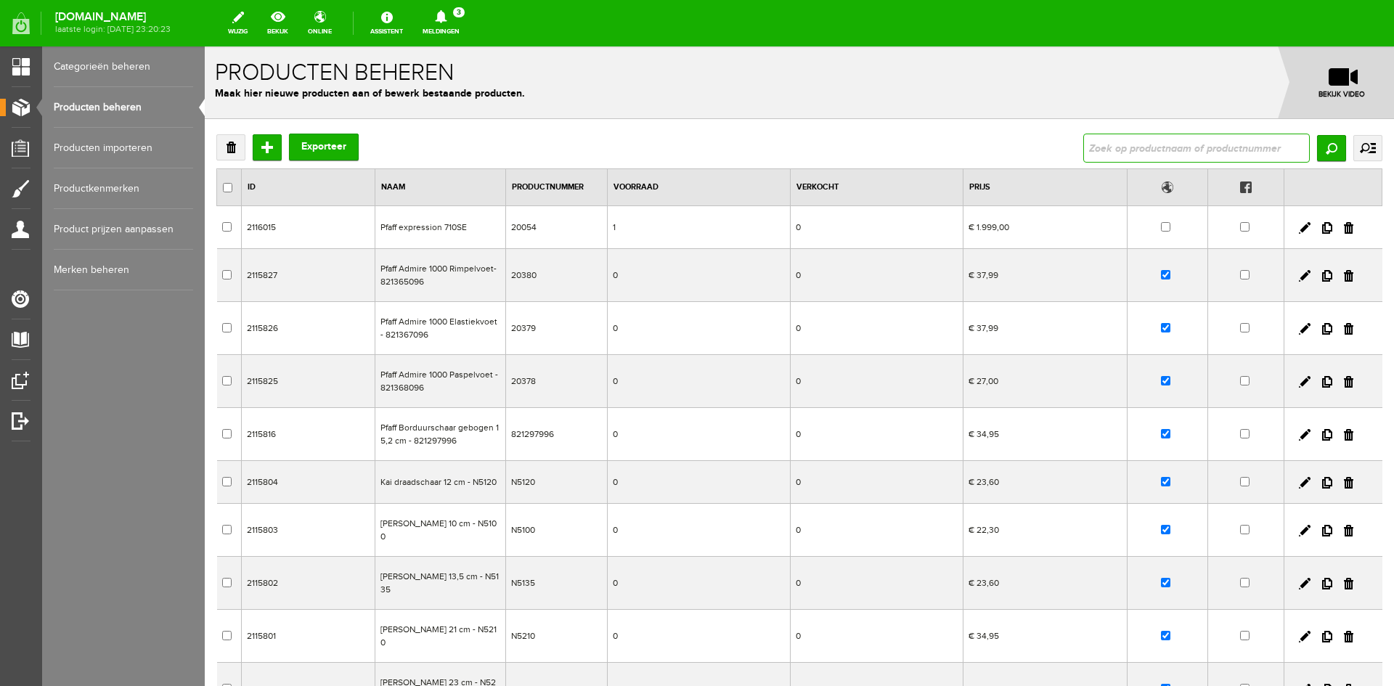
click at [1106, 147] on input "text" at bounding box center [1196, 148] width 226 height 29
type input "Spoeltjes transparant CB kunststof - 10 stuks"
click at [1321, 148] on input "Zoeken" at bounding box center [1331, 148] width 29 height 26
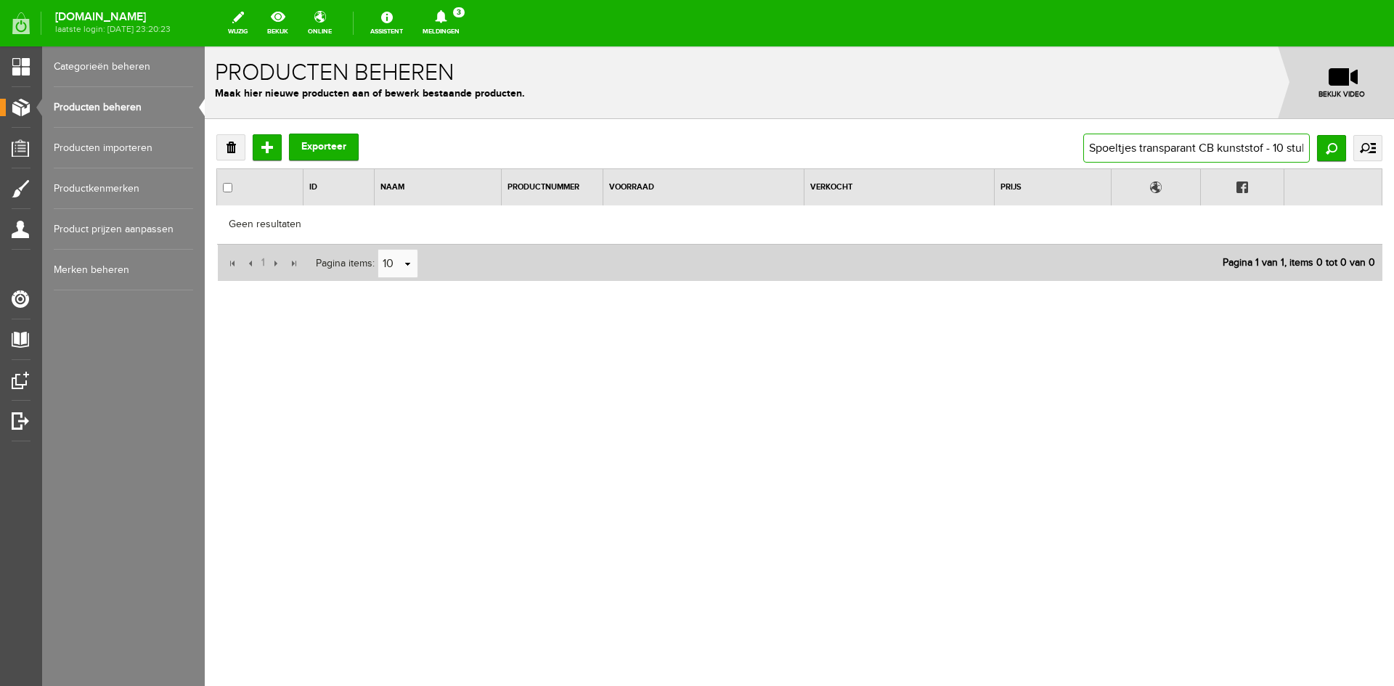
scroll to position [0, 12]
drag, startPoint x: 1138, startPoint y: 147, endPoint x: 1351, endPoint y: 147, distance: 212.7
click at [1351, 147] on div "Spoeltjes transparant CB kunststof - 10 stuks Zoeken uitgebreid zoeken Categori…" at bounding box center [1232, 148] width 299 height 29
type input "Spoeltjes"
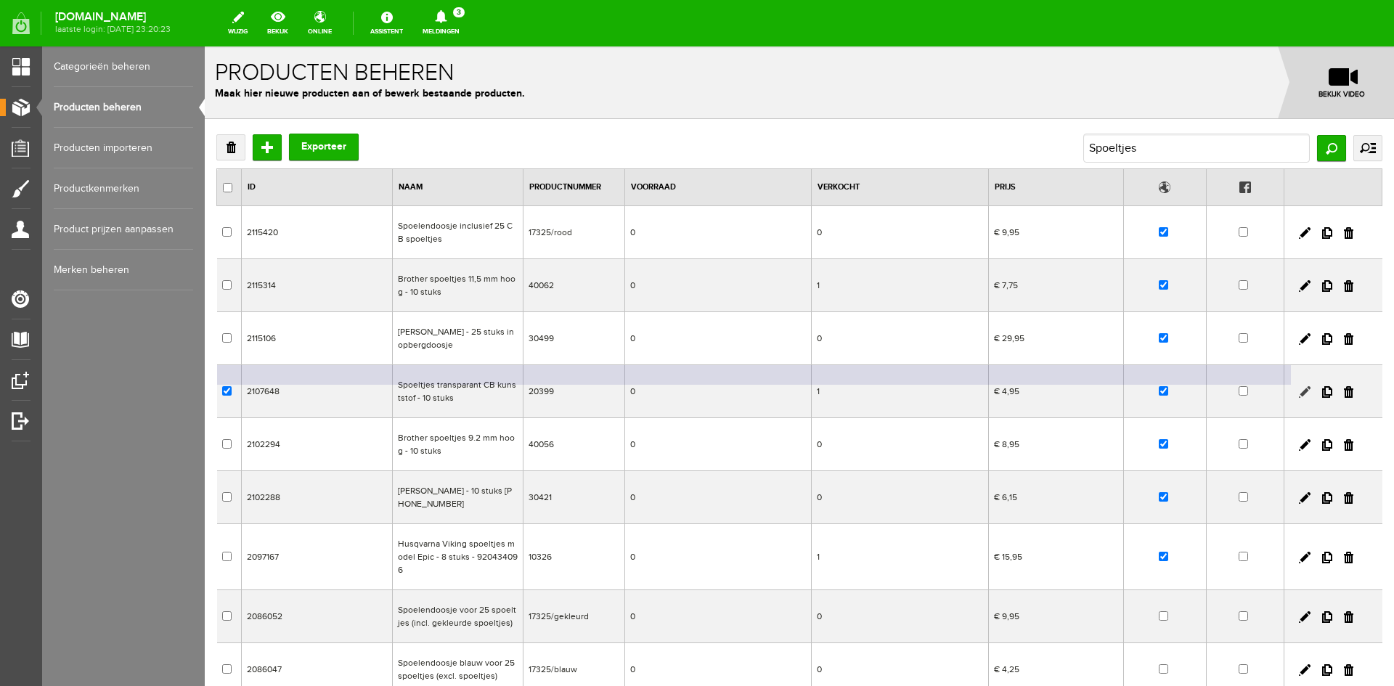
click at [1299, 388] on link at bounding box center [1305, 392] width 12 height 12
checkbox input "true"
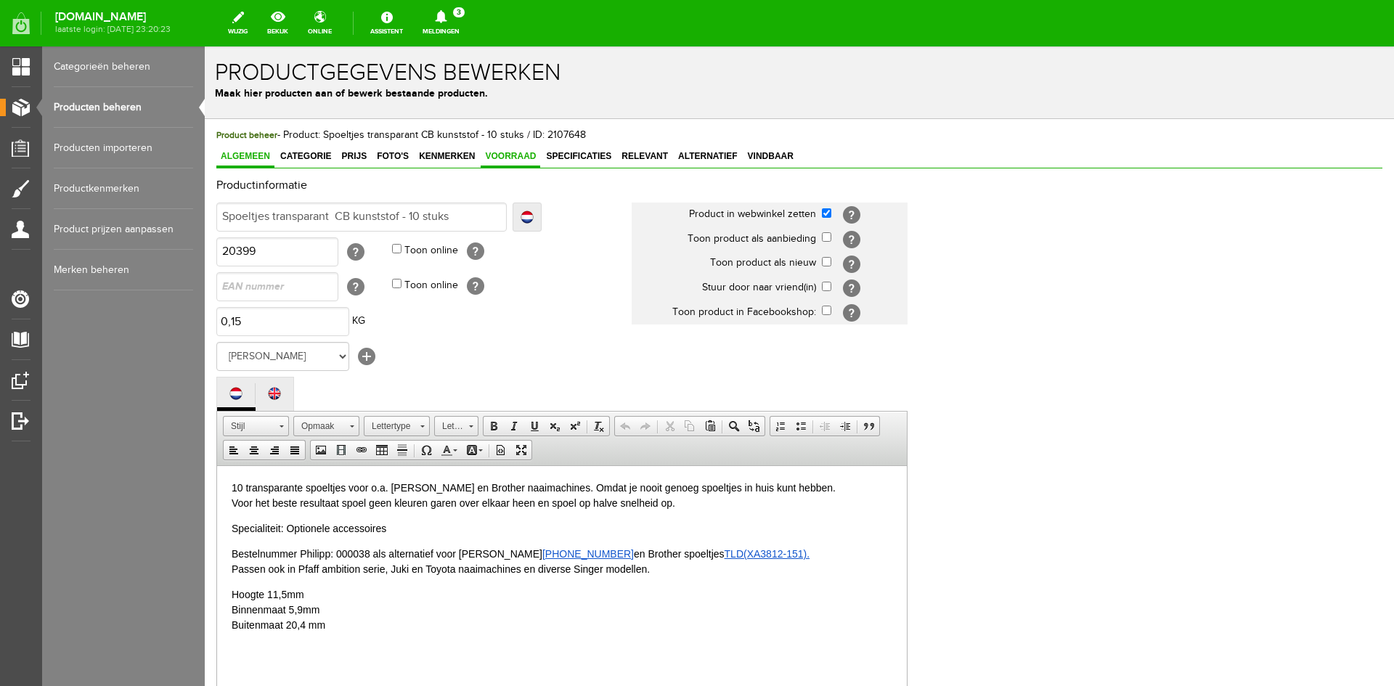
click at [507, 150] on link "Voorraad" at bounding box center [511, 157] width 60 height 21
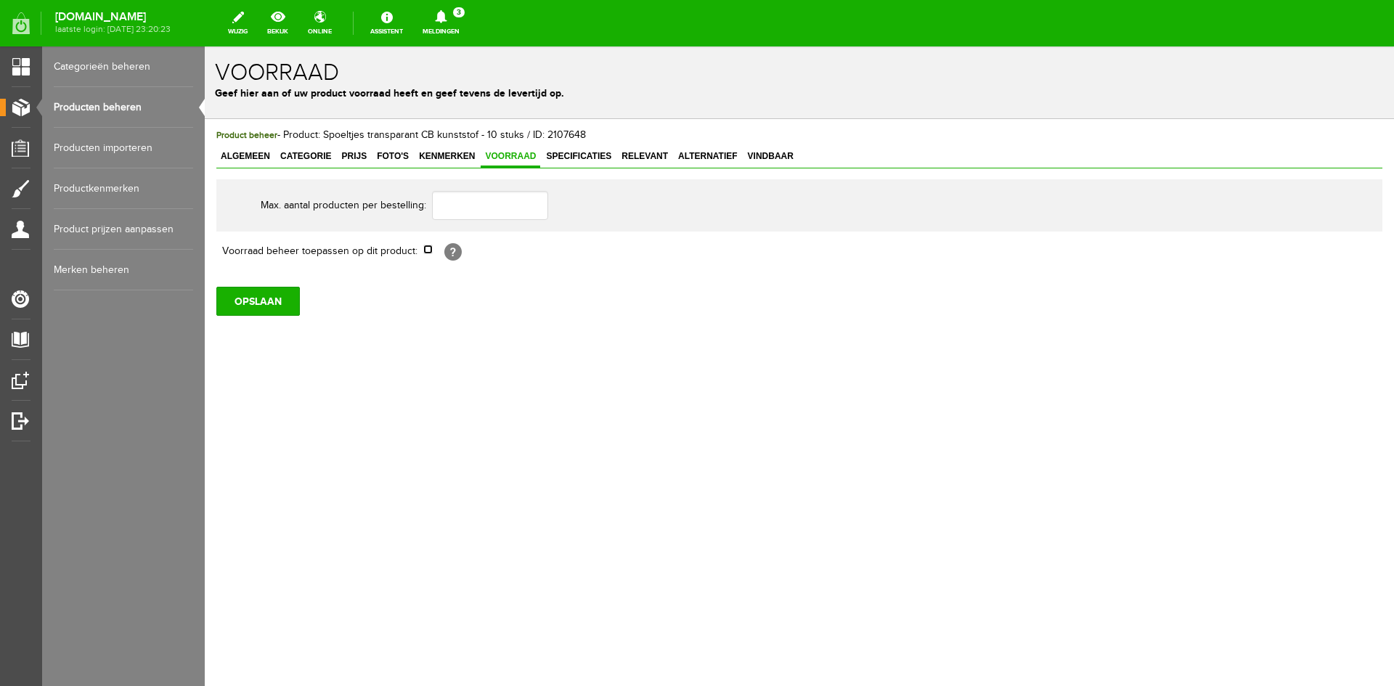
click at [431, 248] on input "checkbox" at bounding box center [427, 249] width 9 height 9
checkbox input "true"
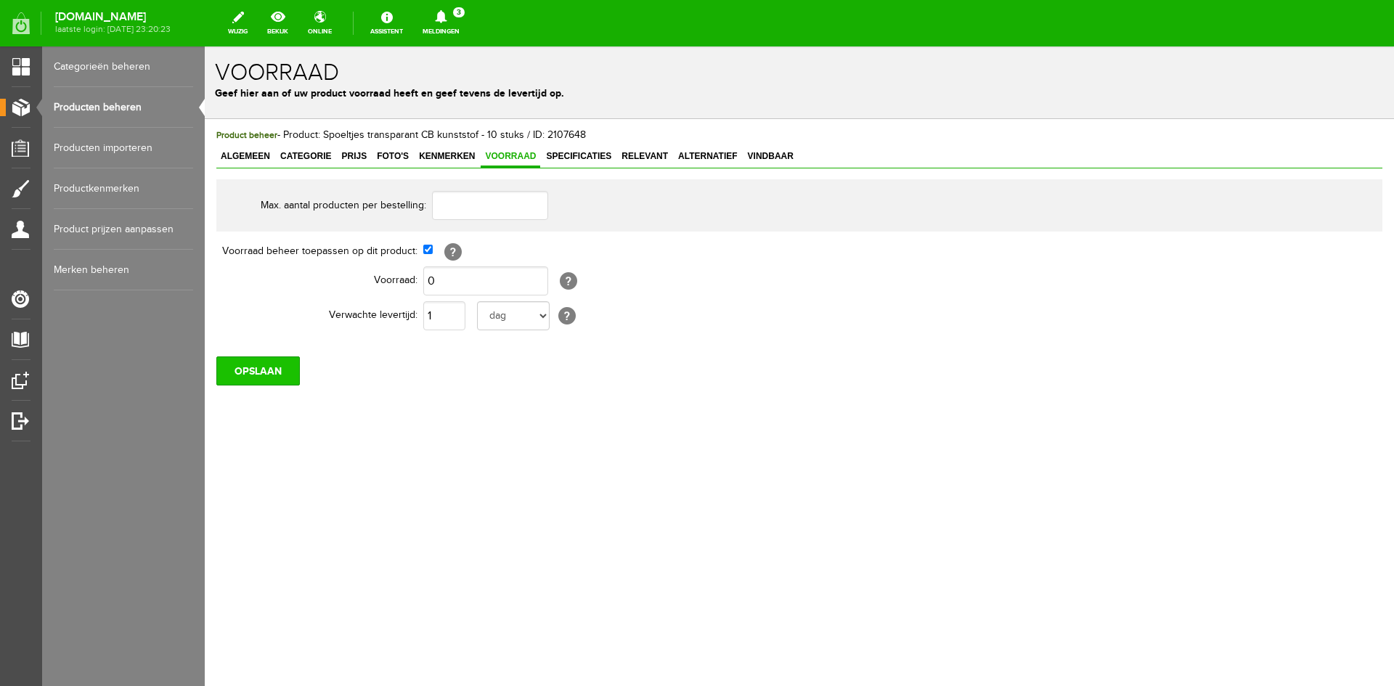
click at [269, 372] on input "OPSLAAN" at bounding box center [257, 370] width 83 height 29
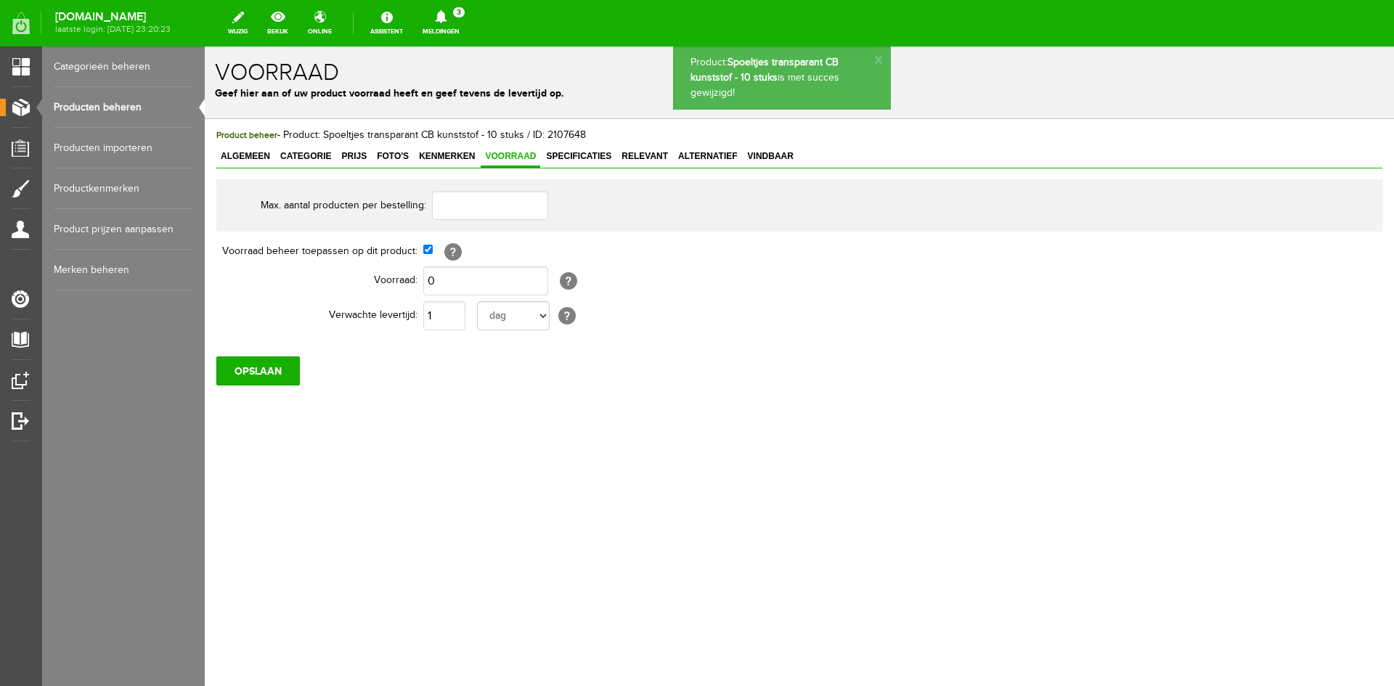
click at [89, 99] on link "Producten beheren" at bounding box center [123, 107] width 139 height 41
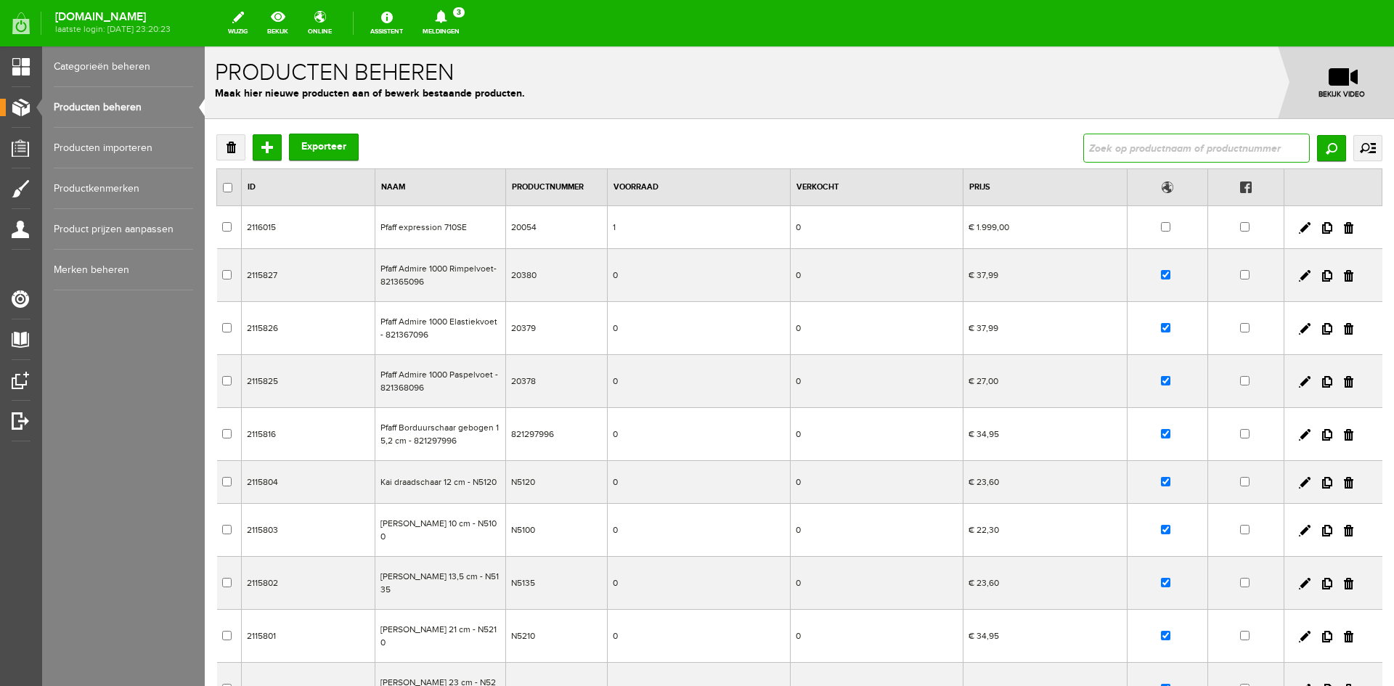
click at [1097, 136] on input "text" at bounding box center [1196, 148] width 226 height 29
type input "282171"
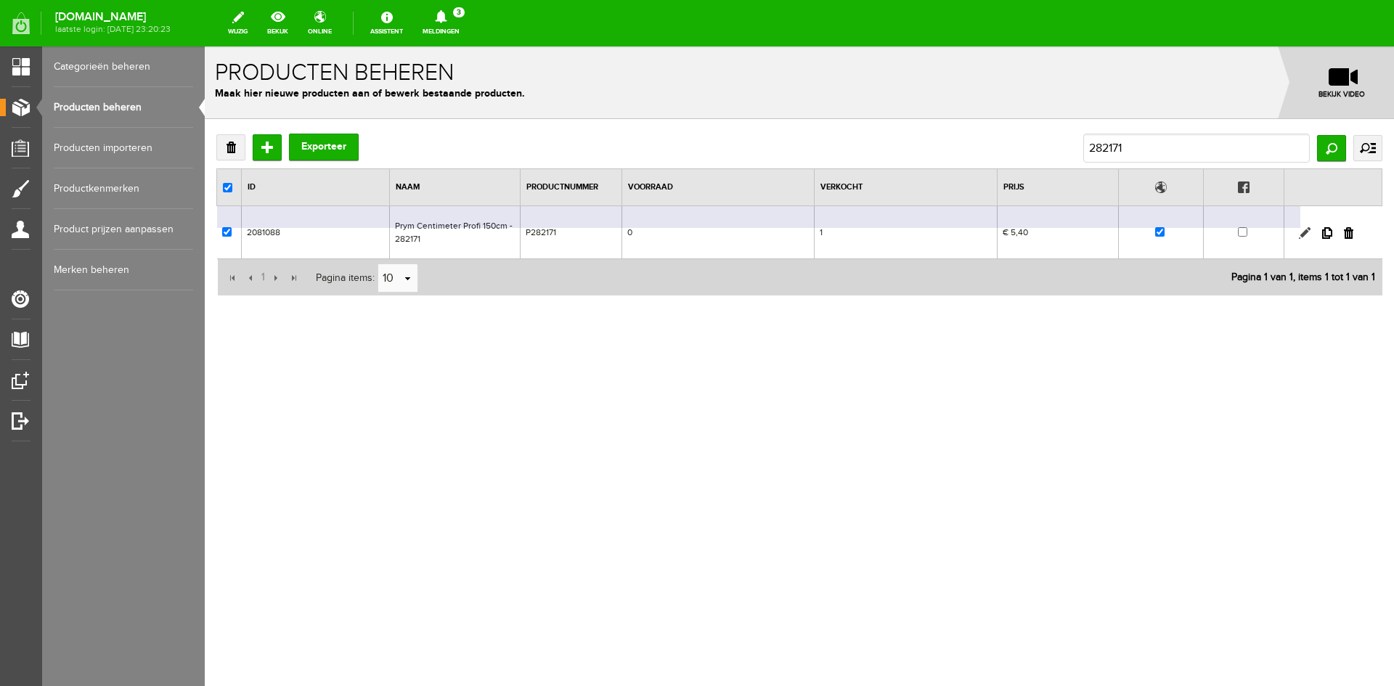
click at [1304, 232] on link at bounding box center [1305, 233] width 12 height 12
checkbox input "true"
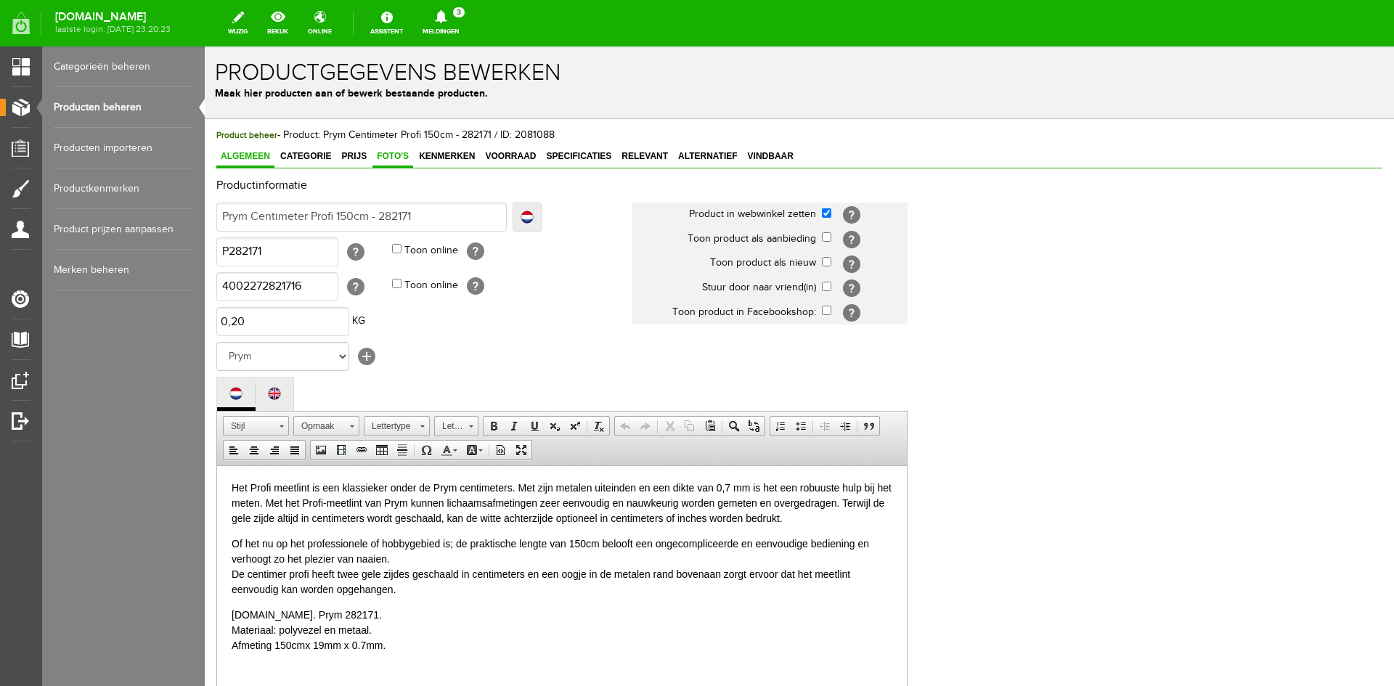
click at [397, 155] on span "Foto's" at bounding box center [392, 156] width 41 height 10
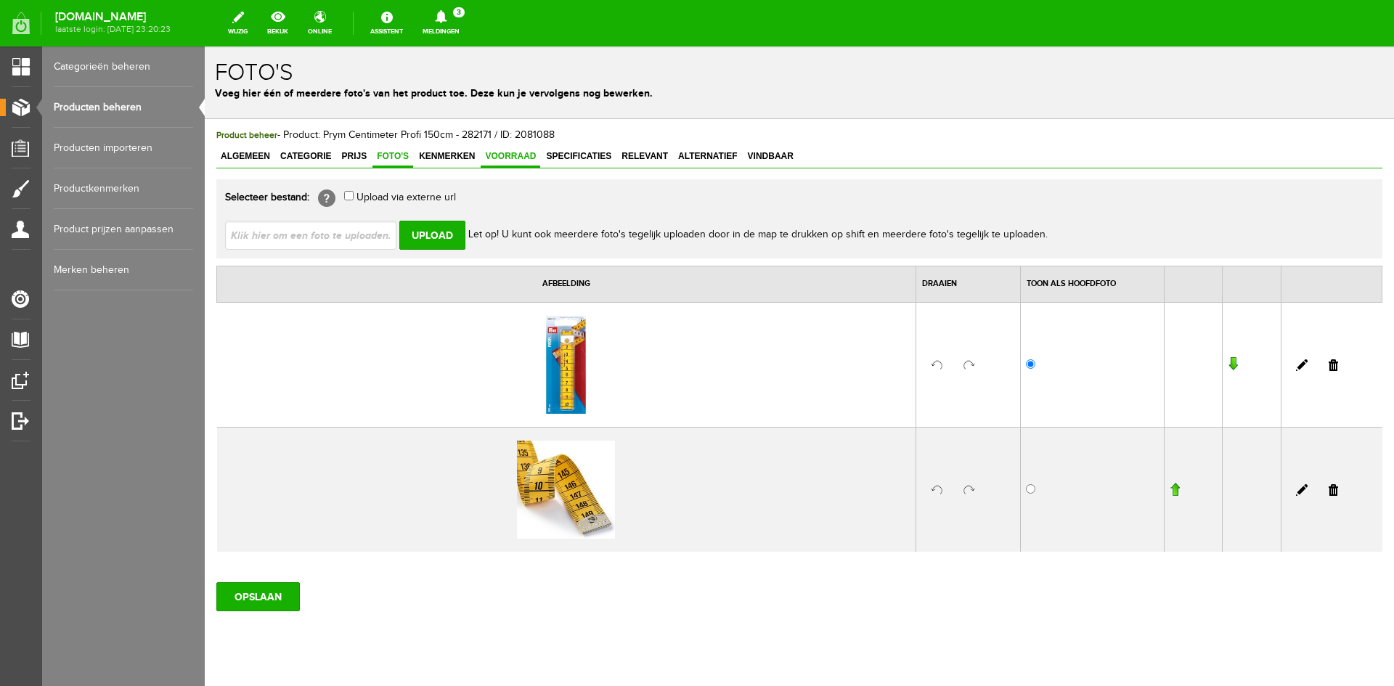
click at [510, 154] on span "Voorraad" at bounding box center [511, 156] width 60 height 10
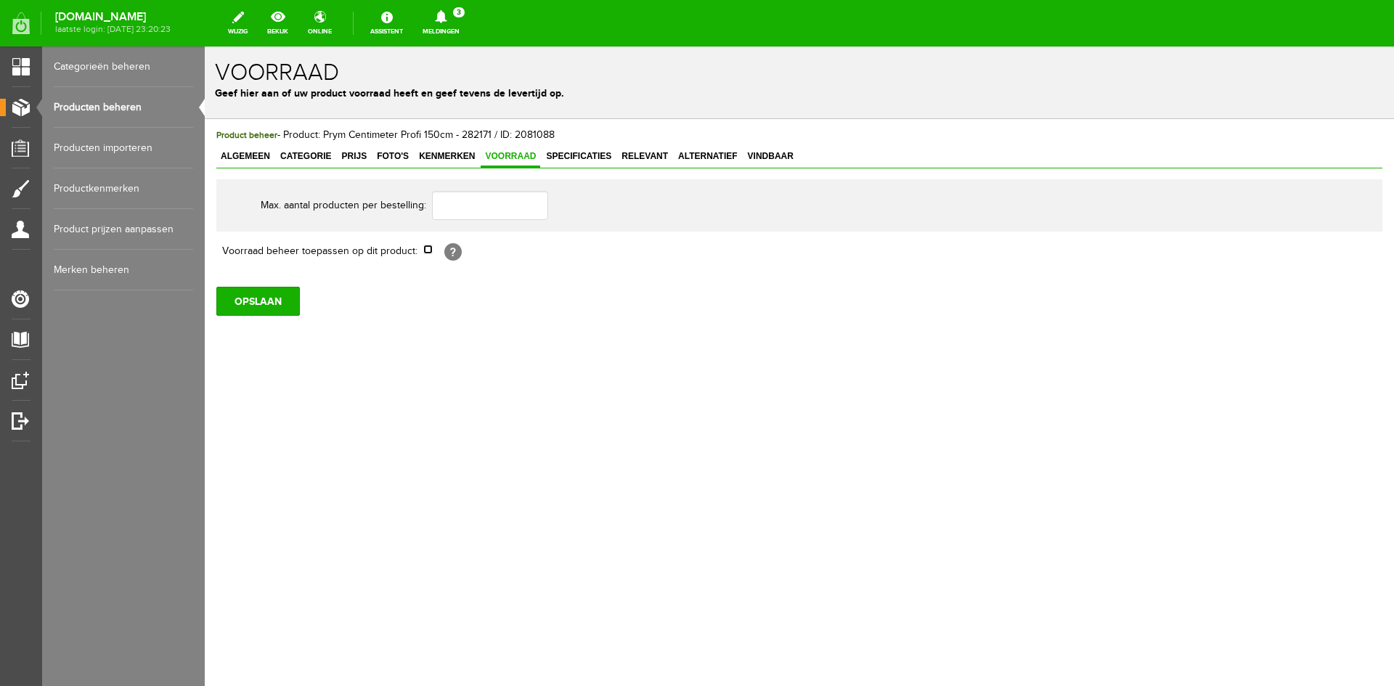
click at [425, 253] on input "checkbox" at bounding box center [427, 249] width 9 height 9
checkbox input "true"
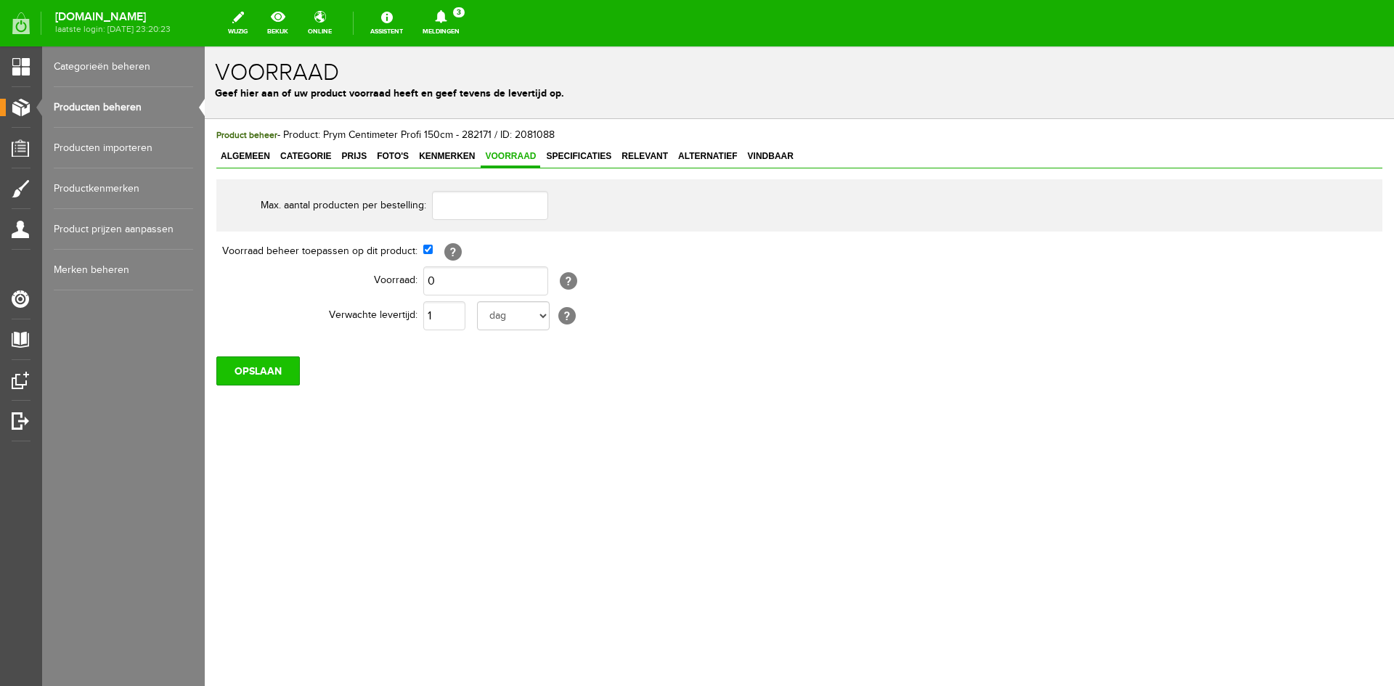
click at [264, 374] on input "OPSLAAN" at bounding box center [257, 370] width 83 height 29
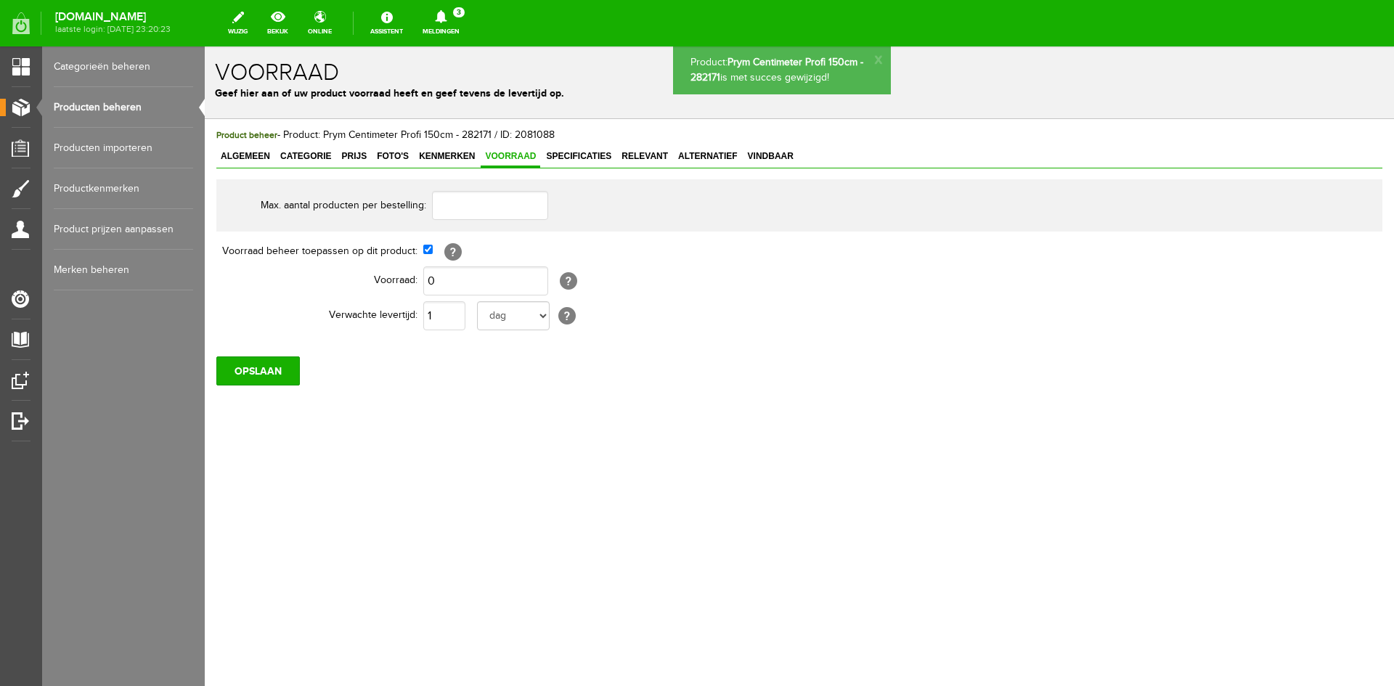
click at [126, 105] on link "Producten beheren" at bounding box center [123, 107] width 139 height 41
